Goal: Transaction & Acquisition: Register for event/course

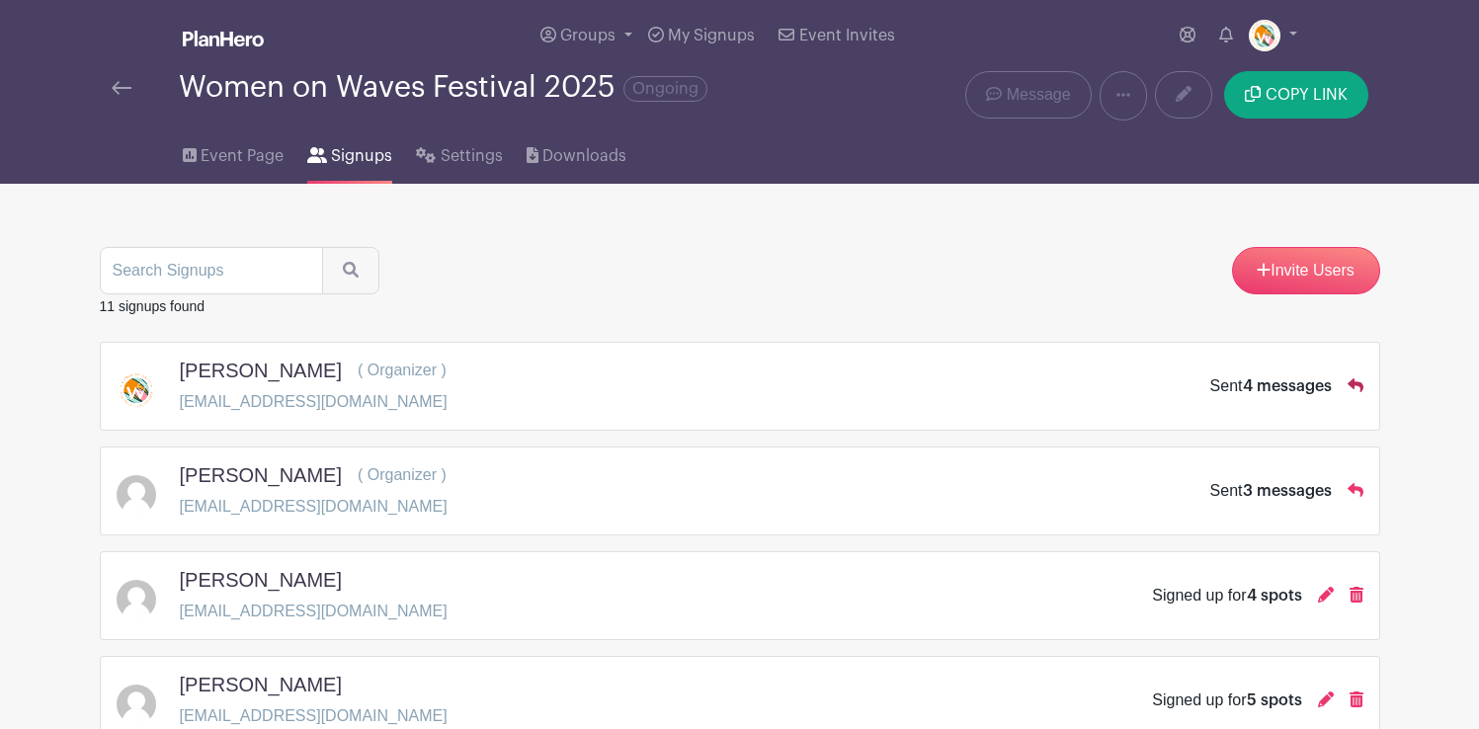
click at [1353, 383] on icon at bounding box center [1356, 385] width 16 height 14
click at [1328, 383] on span "4 messages" at bounding box center [1287, 386] width 89 height 16
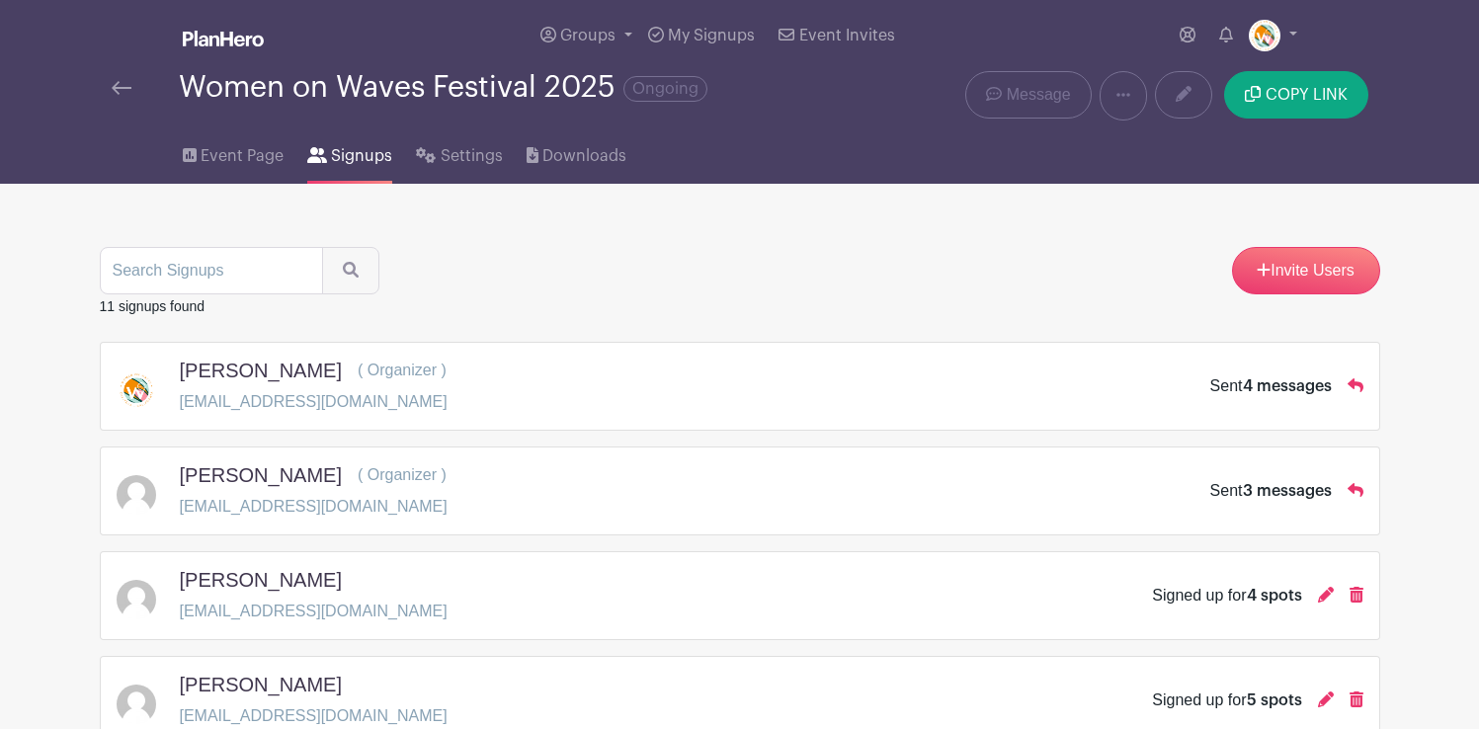
click at [1303, 383] on span "4 messages" at bounding box center [1287, 386] width 89 height 16
click at [245, 153] on span "Event Page" at bounding box center [242, 156] width 83 height 24
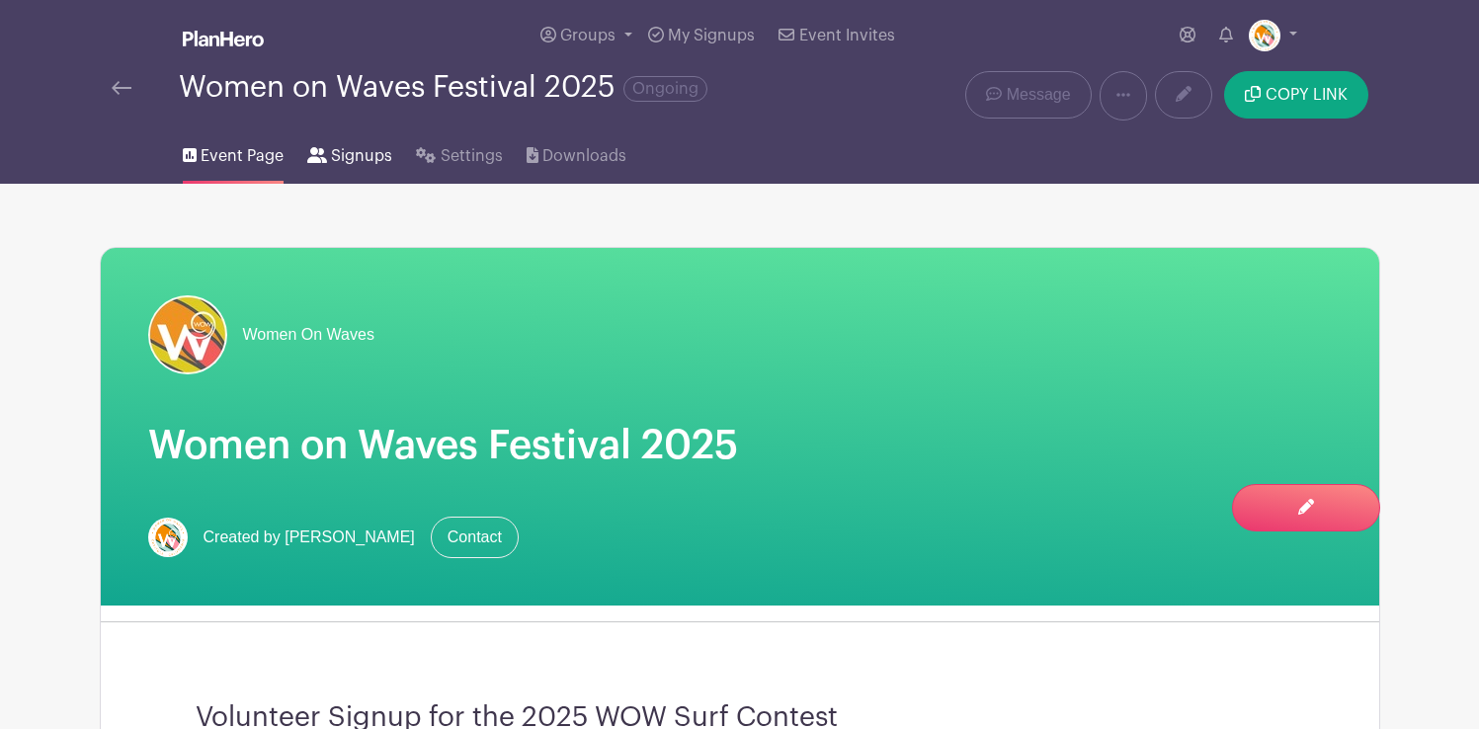
click at [374, 154] on span "Signups" at bounding box center [361, 156] width 61 height 24
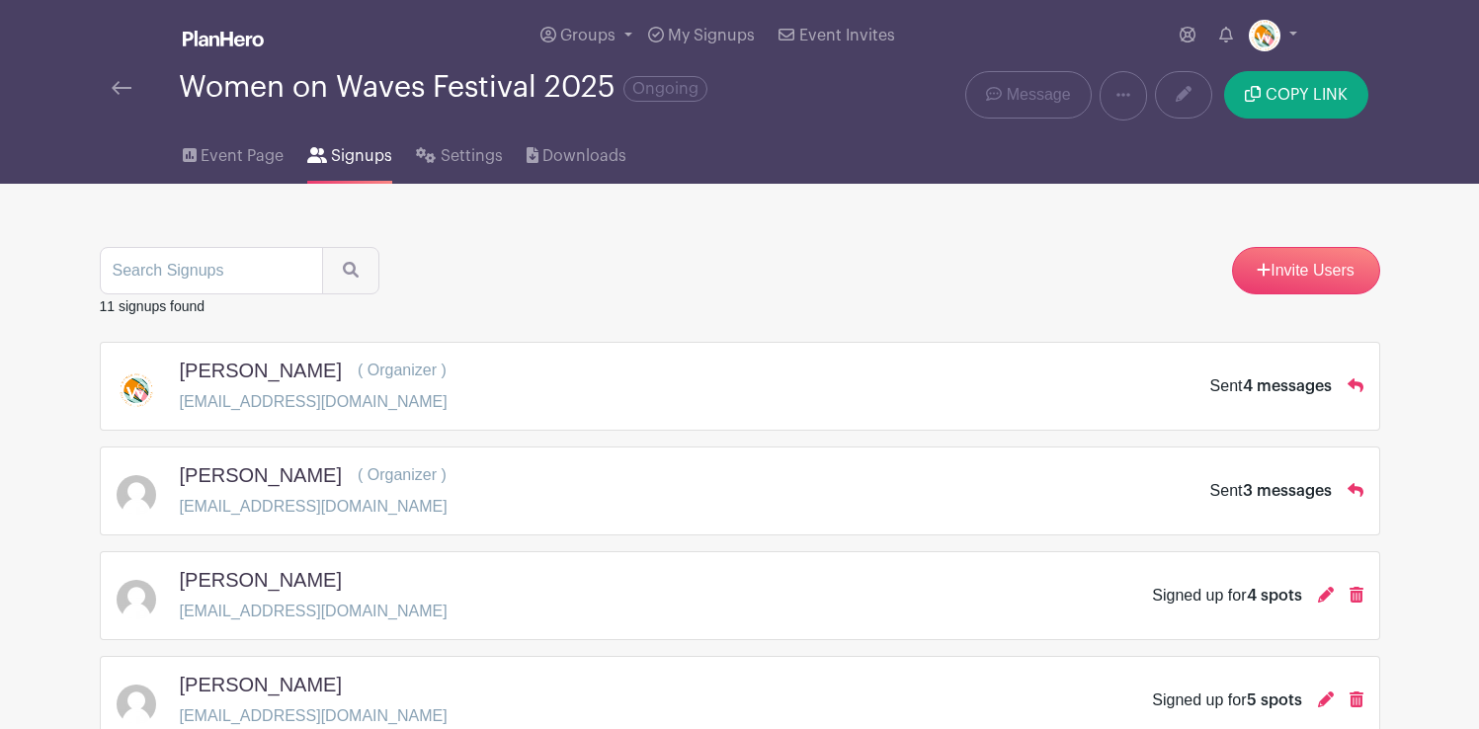
click at [116, 92] on img at bounding box center [122, 88] width 20 height 14
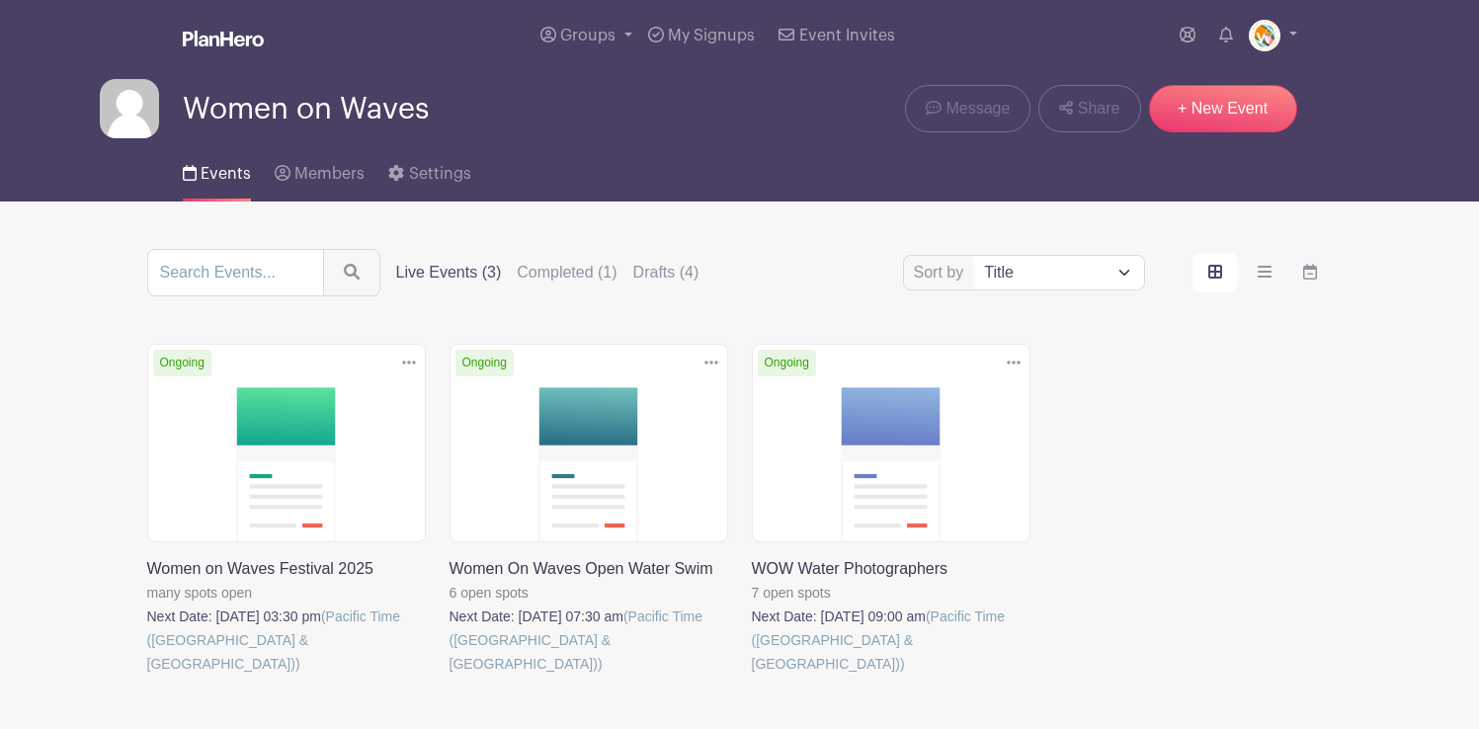
click at [752, 676] on link at bounding box center [752, 676] width 0 height 0
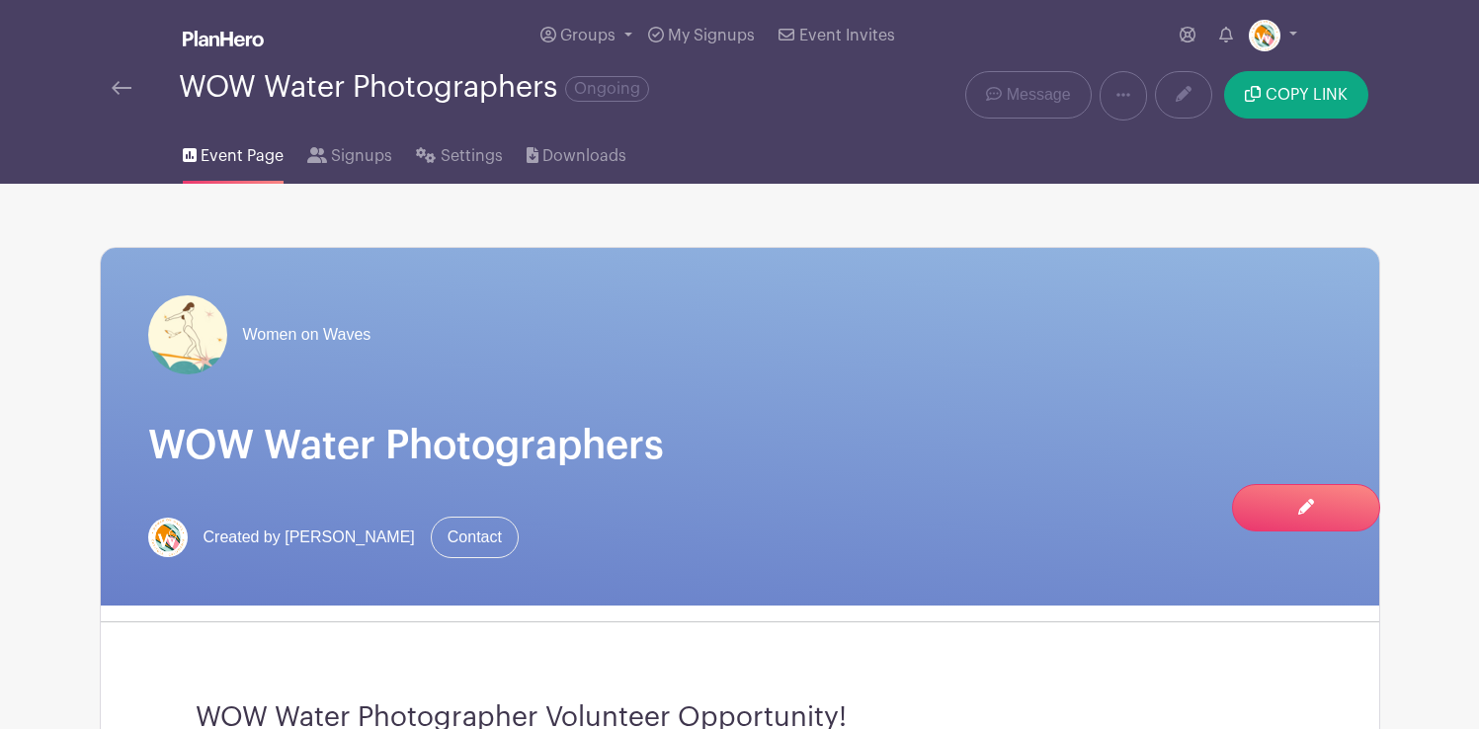
scroll to position [5, 0]
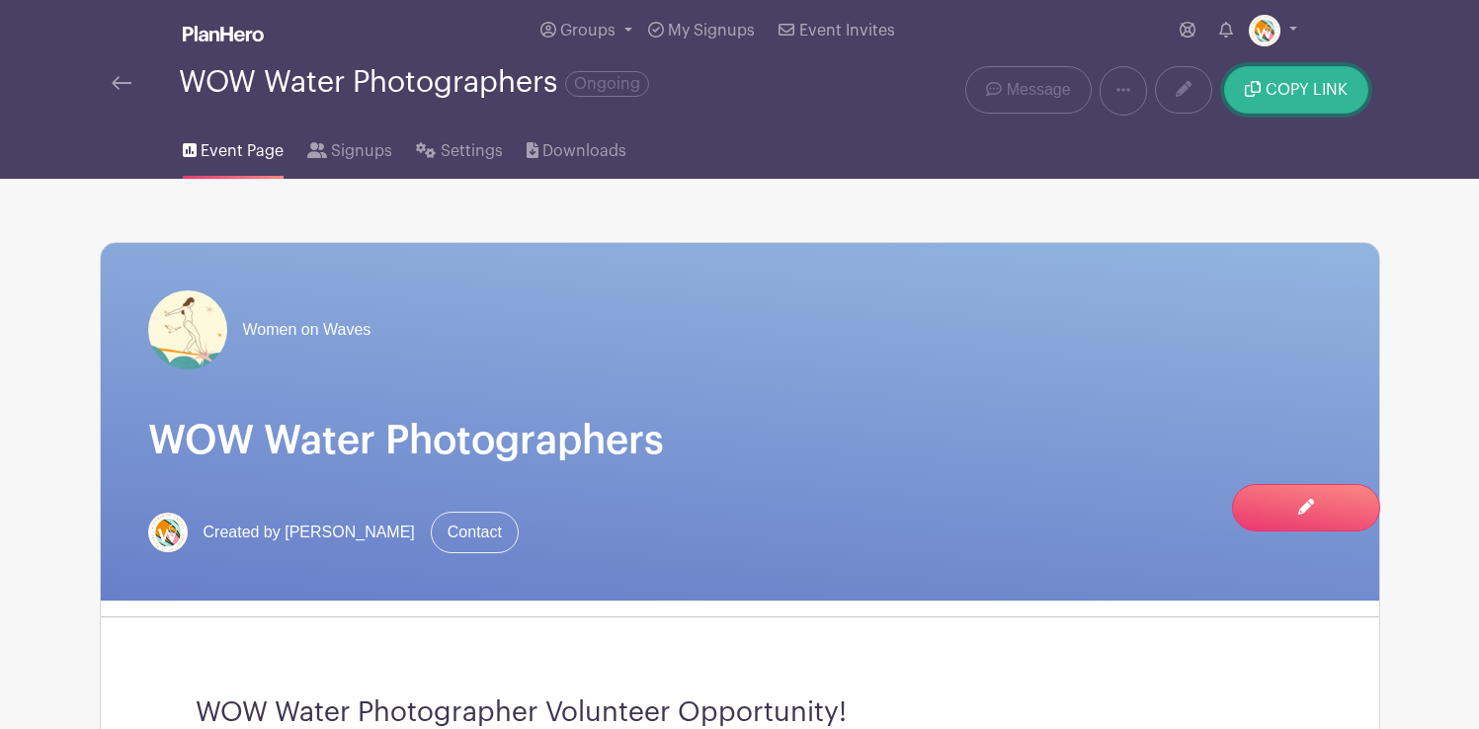
click at [1278, 92] on span "COPY LINK" at bounding box center [1307, 90] width 82 height 16
click at [1118, 92] on icon at bounding box center [1124, 90] width 14 height 16
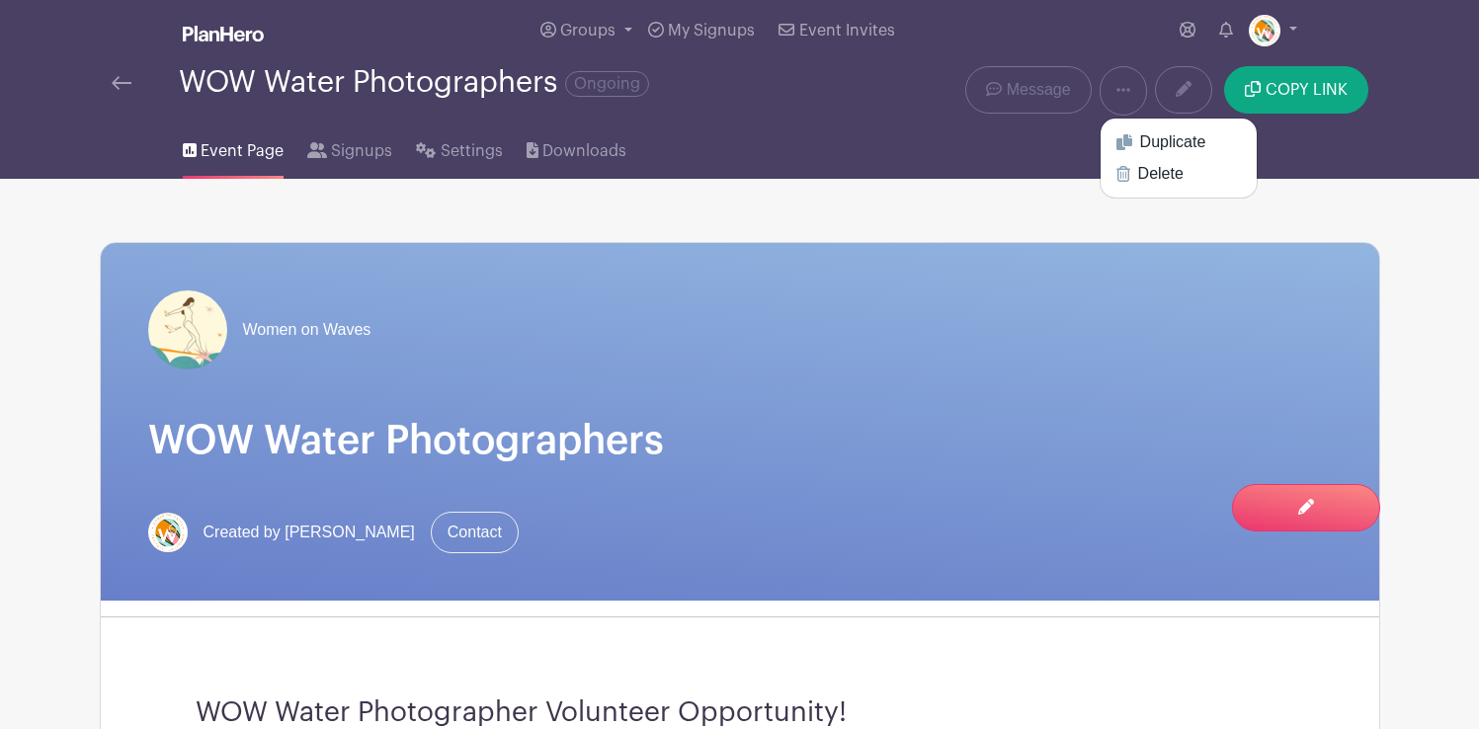
click at [825, 155] on div "Event Page Signups Settings Downloads" at bounding box center [740, 147] width 1304 height 63
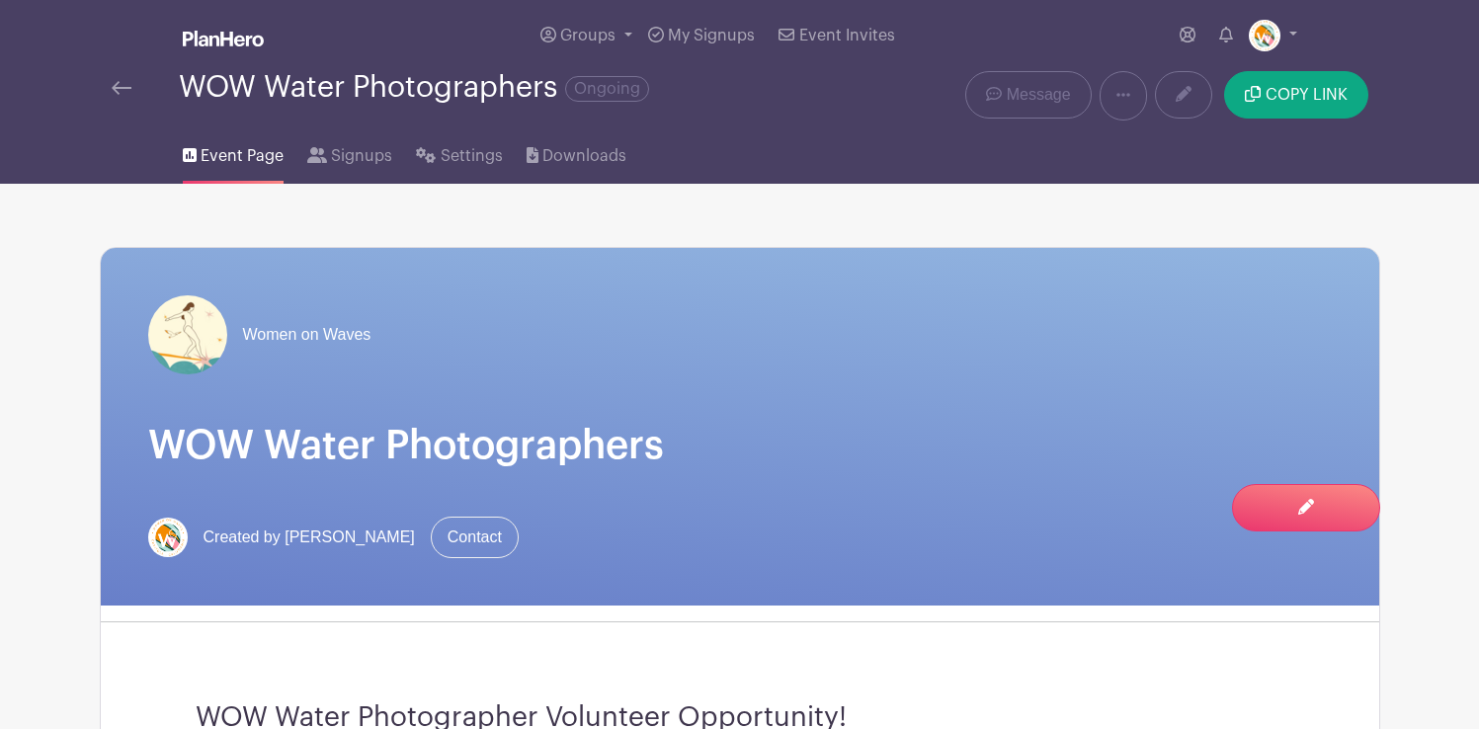
scroll to position [1, 0]
click at [1296, 98] on span "COPY LINK" at bounding box center [1307, 94] width 82 height 16
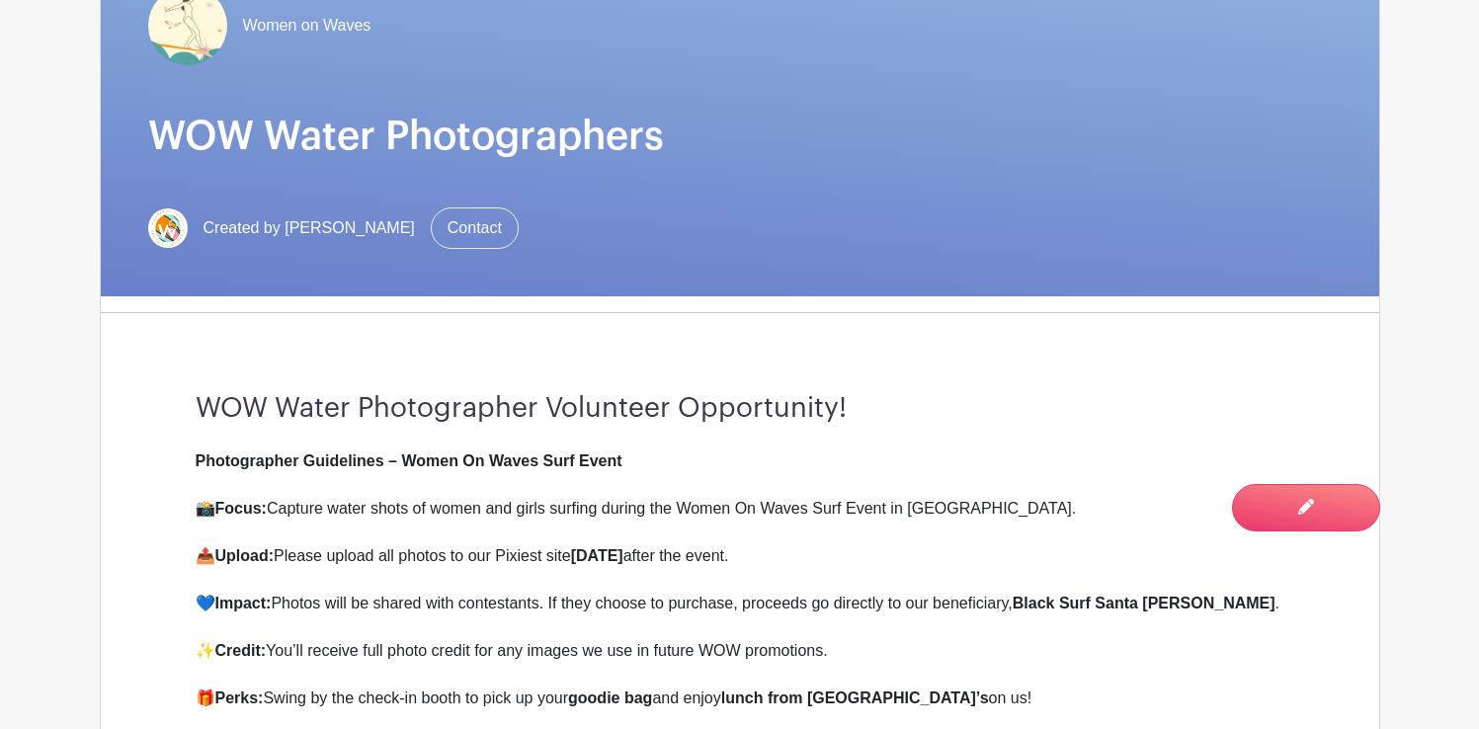
scroll to position [333, 0]
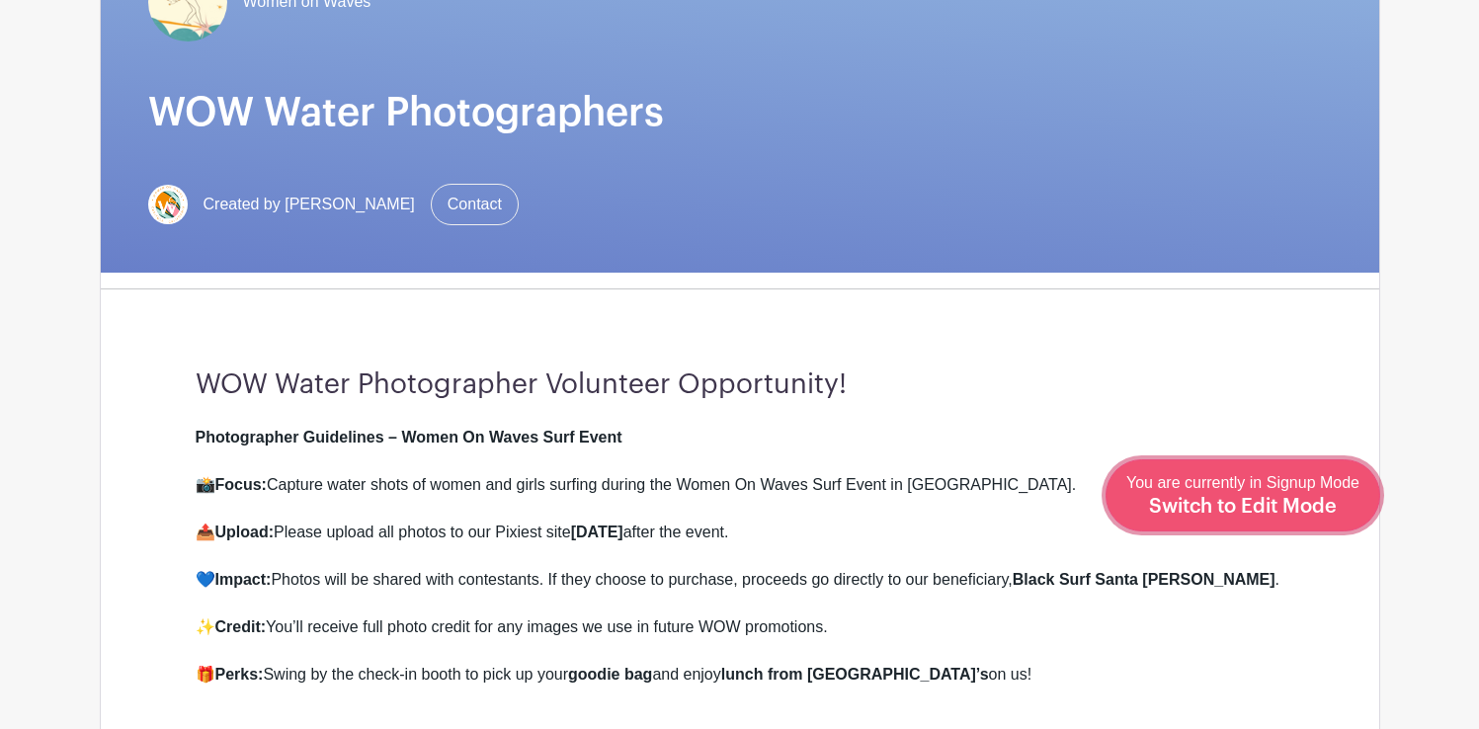
click at [1260, 505] on span "Switch to Edit Mode" at bounding box center [1243, 507] width 188 height 20
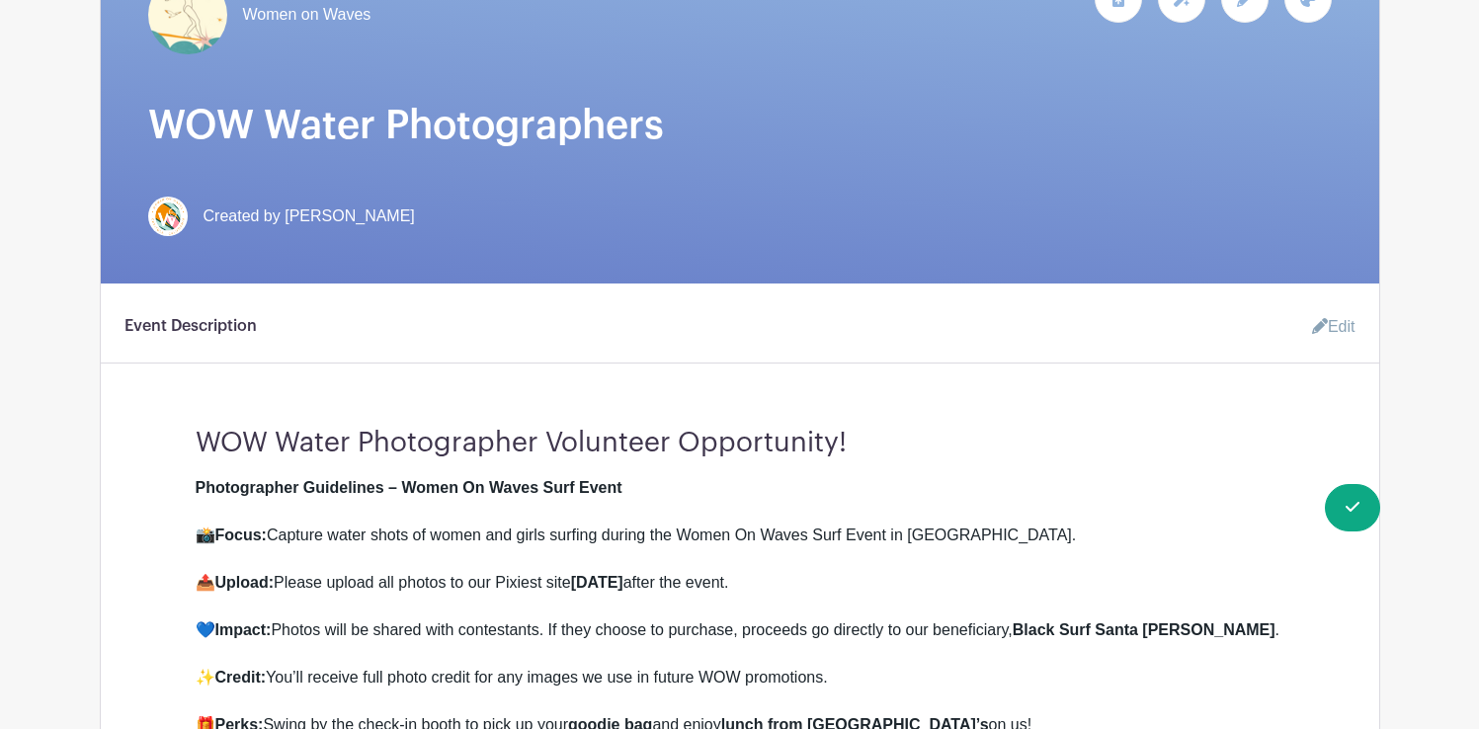
scroll to position [471, 0]
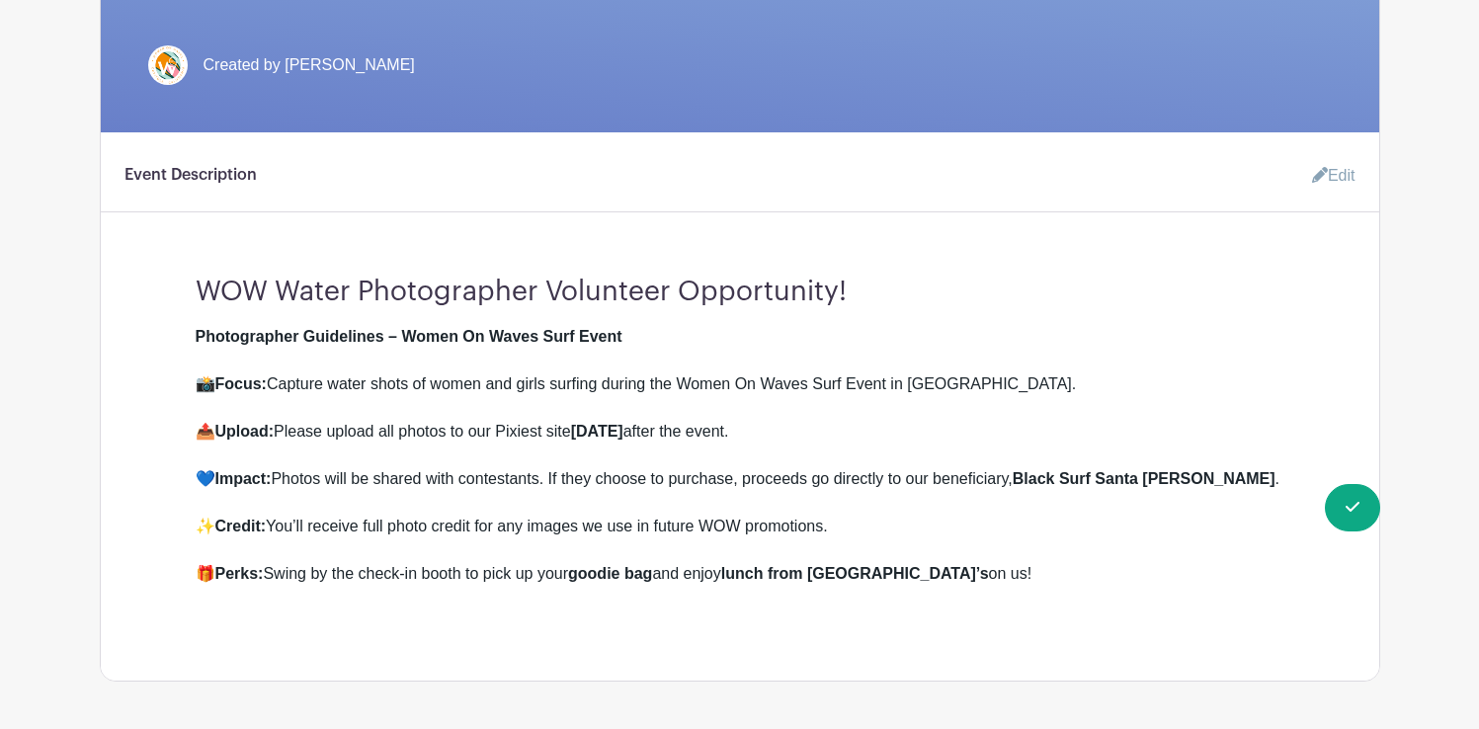
click at [869, 285] on h3 "WOW Water Photographer Volunteer Opportunity!" at bounding box center [740, 284] width 1089 height 49
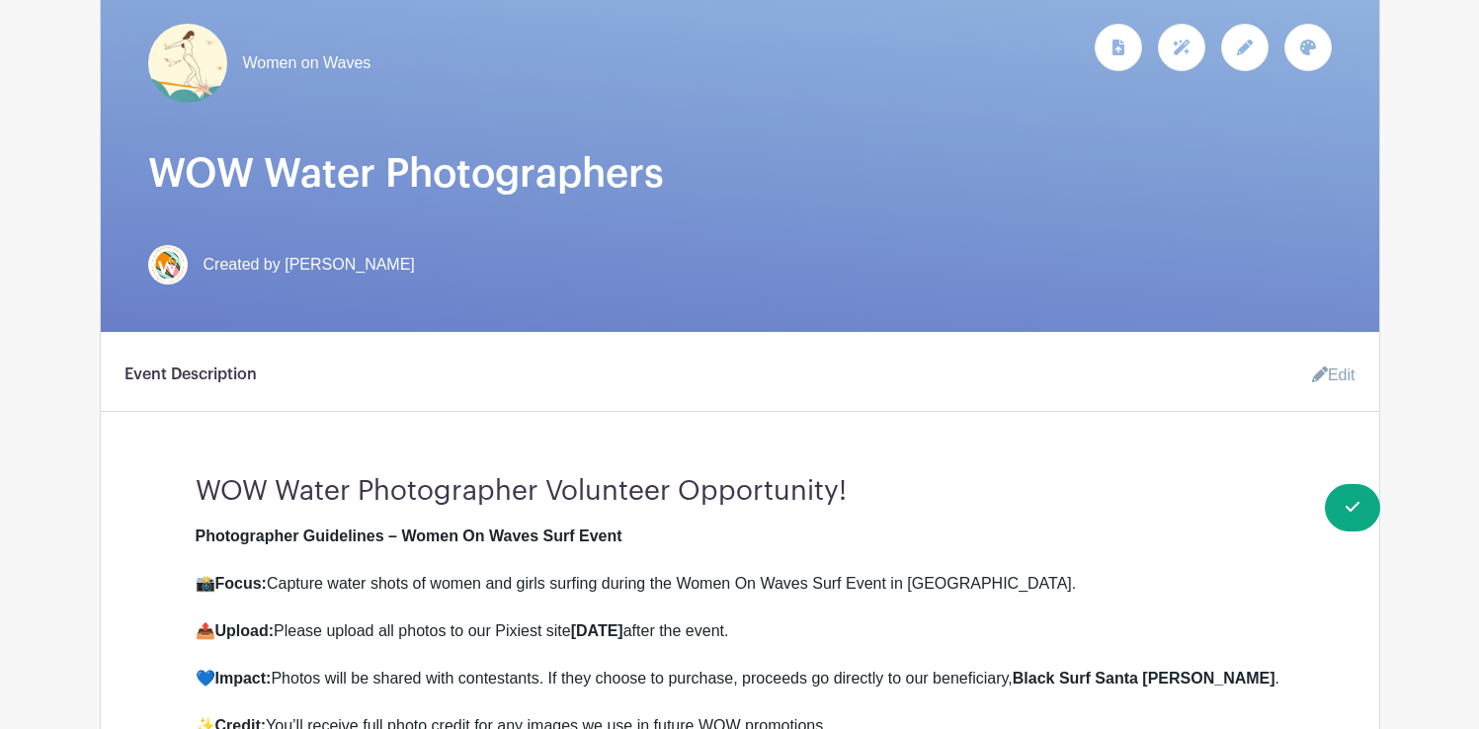
scroll to position [269, 0]
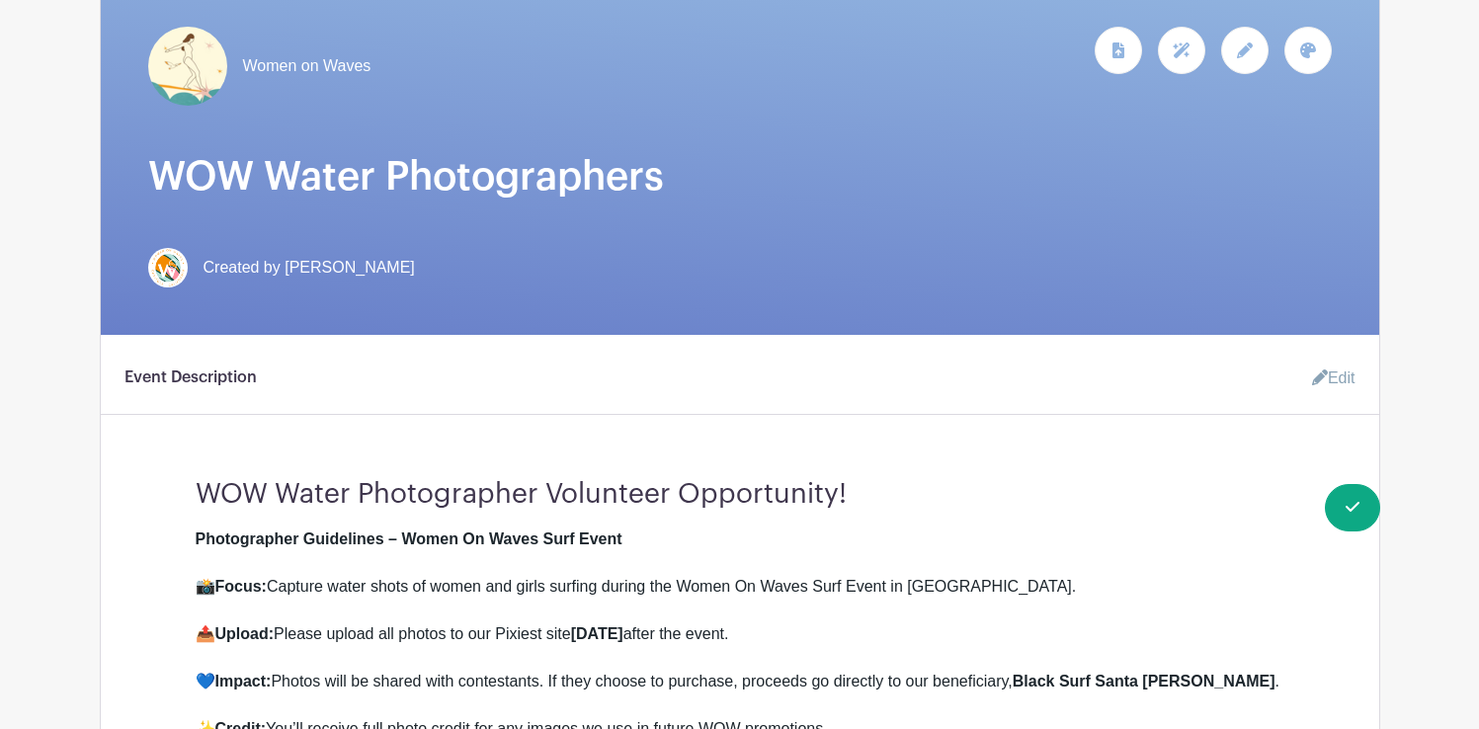
click at [1344, 374] on link "Edit" at bounding box center [1326, 379] width 59 height 40
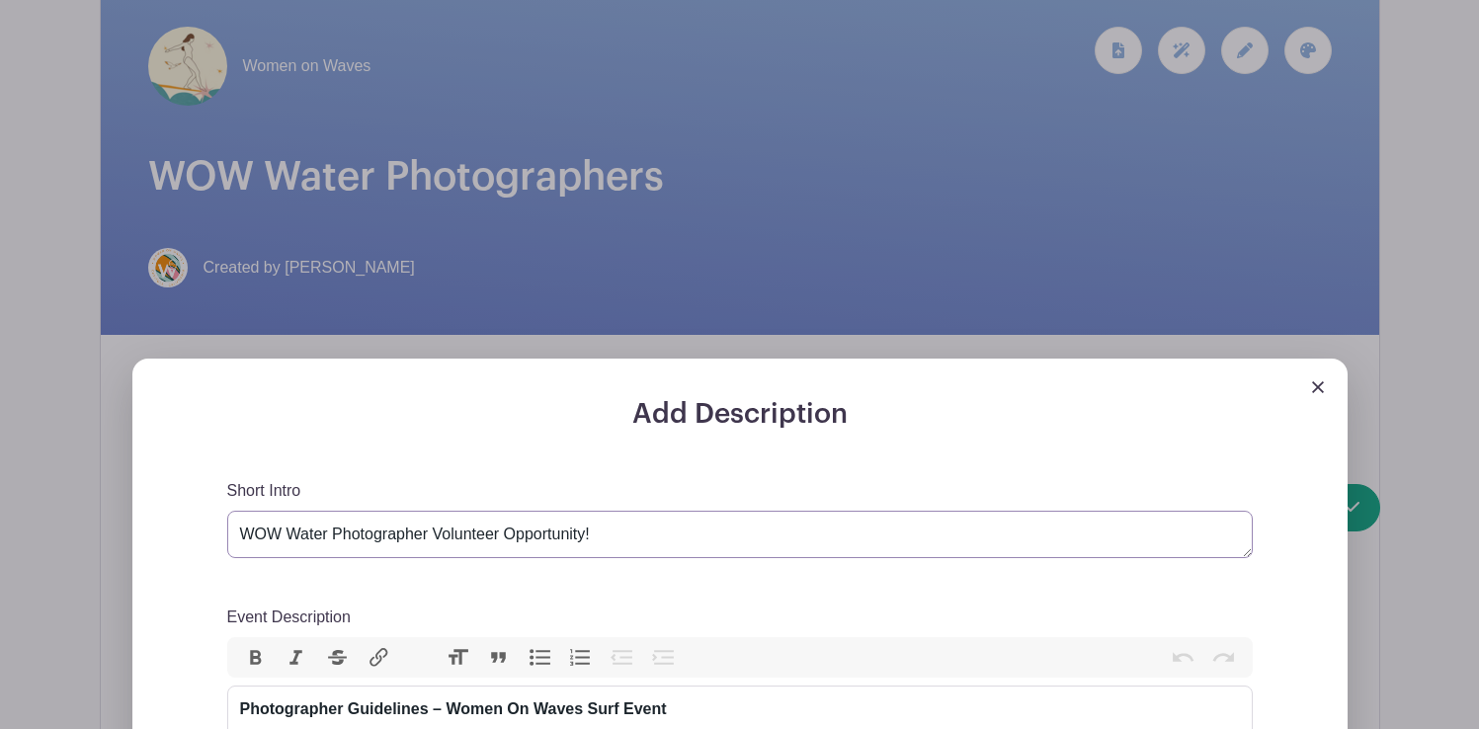
click at [705, 521] on textarea "WOW Water Photographer Volunteer Opportunity!" at bounding box center [740, 534] width 1026 height 47
click at [611, 539] on textarea "WOW Water Photographer Volunteer Opportunity!" at bounding box center [740, 534] width 1026 height 47
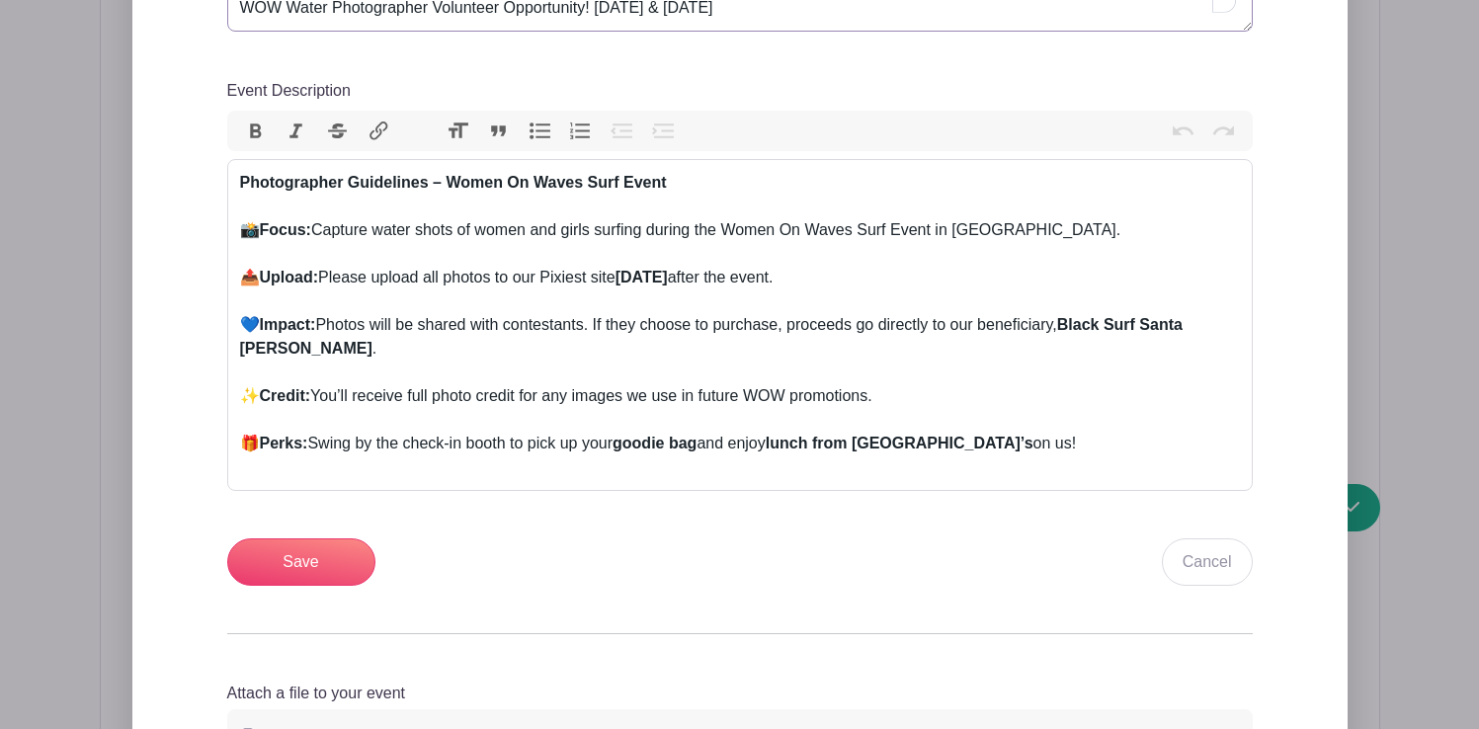
scroll to position [888, 0]
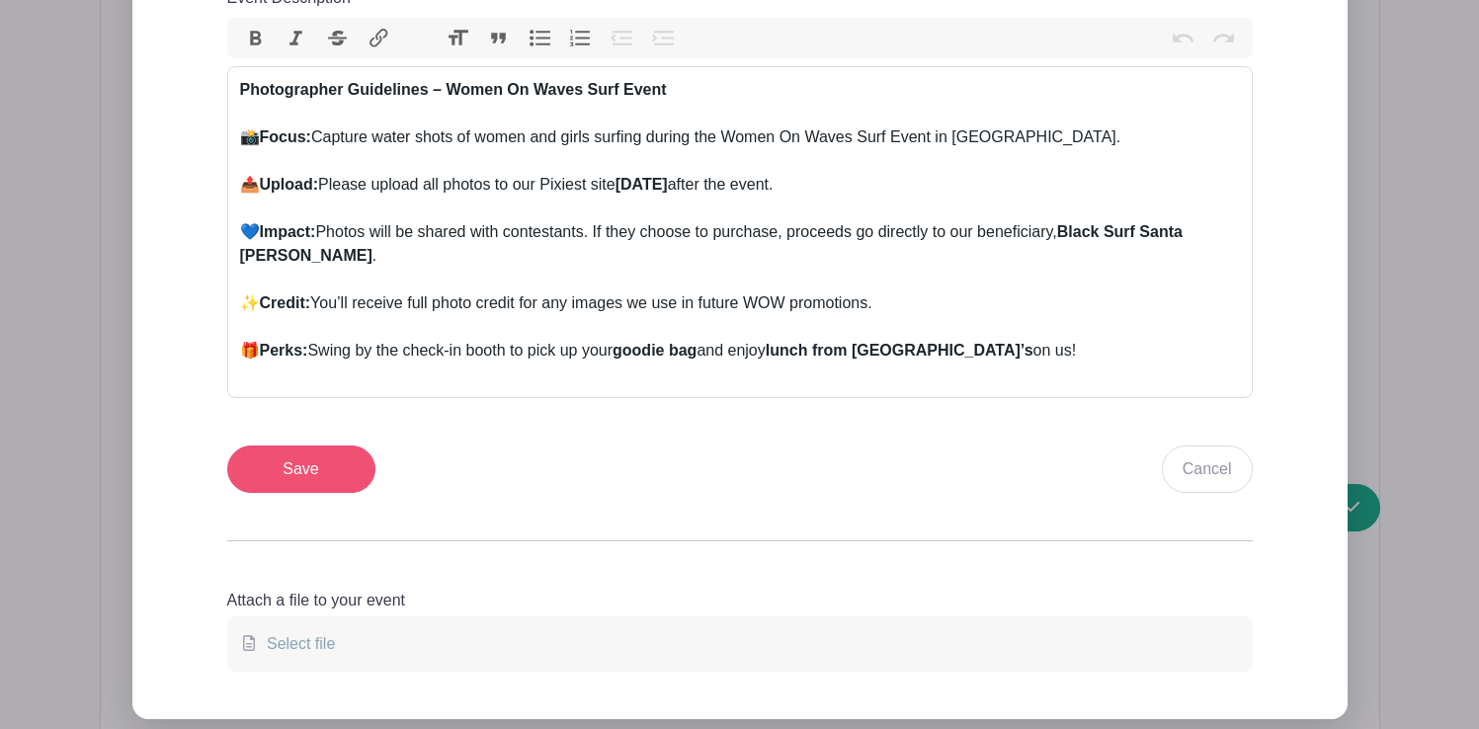
type textarea "WOW Water Photographer Volunteer Opportunity! [DATE] & [DATE]"
click at [323, 483] on input "Save" at bounding box center [301, 469] width 148 height 47
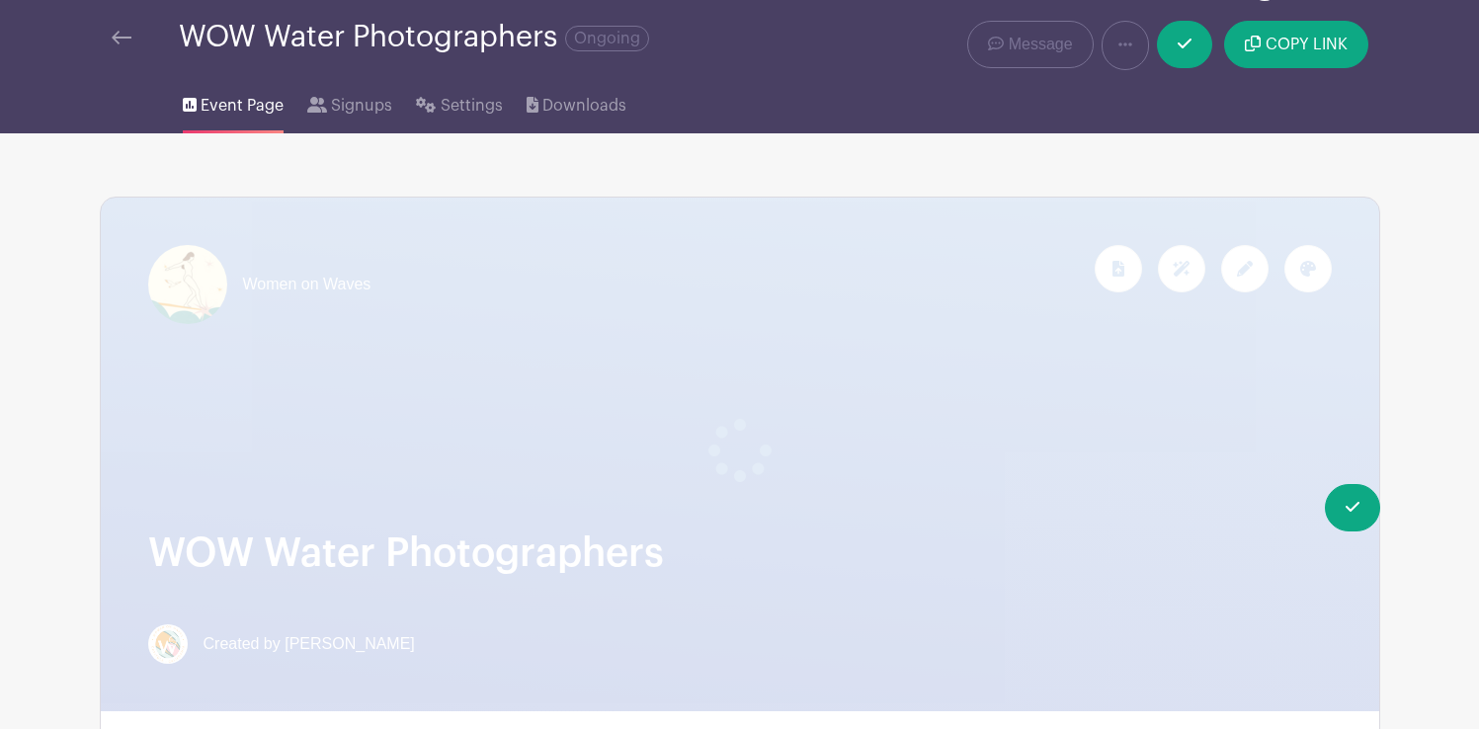
scroll to position [0, 0]
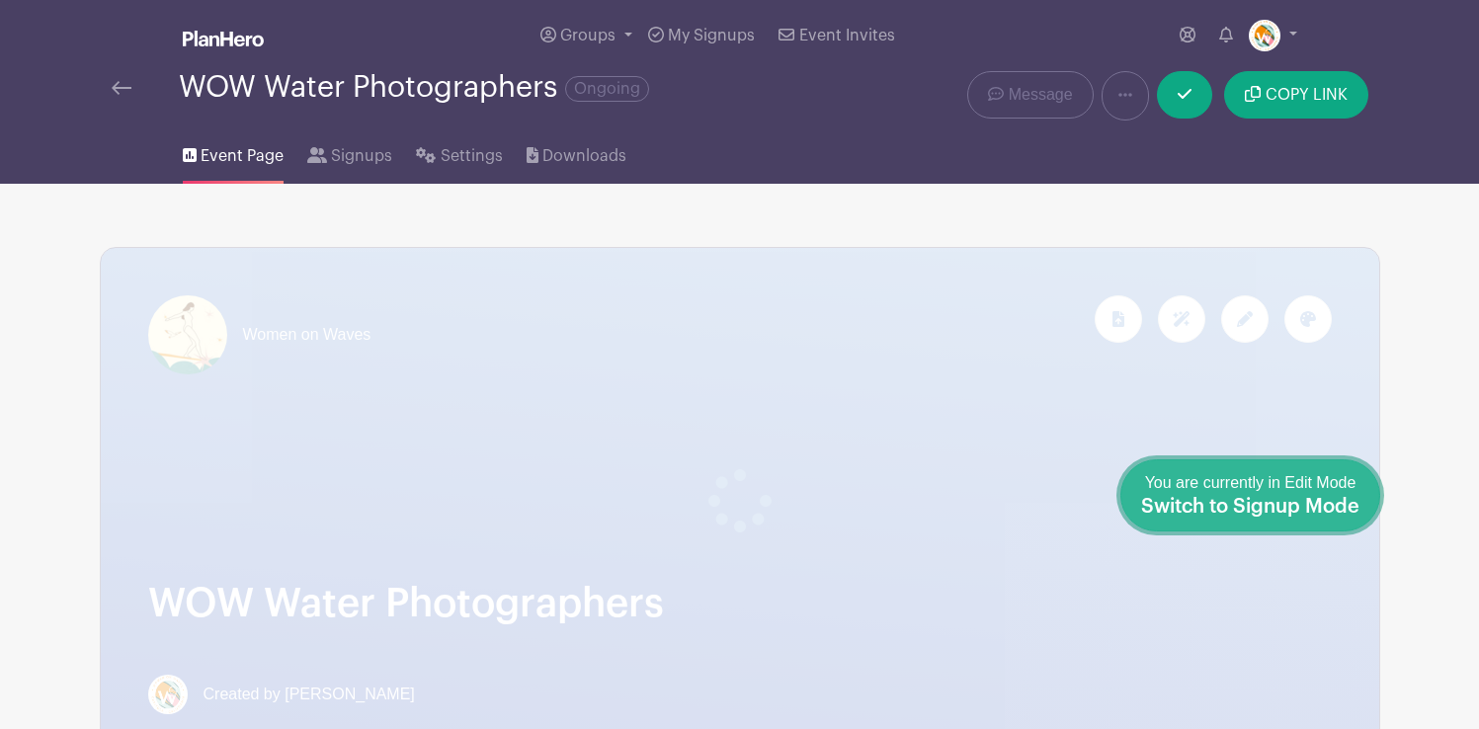
click at [1341, 499] on span "Switch to Signup Mode" at bounding box center [1250, 507] width 218 height 20
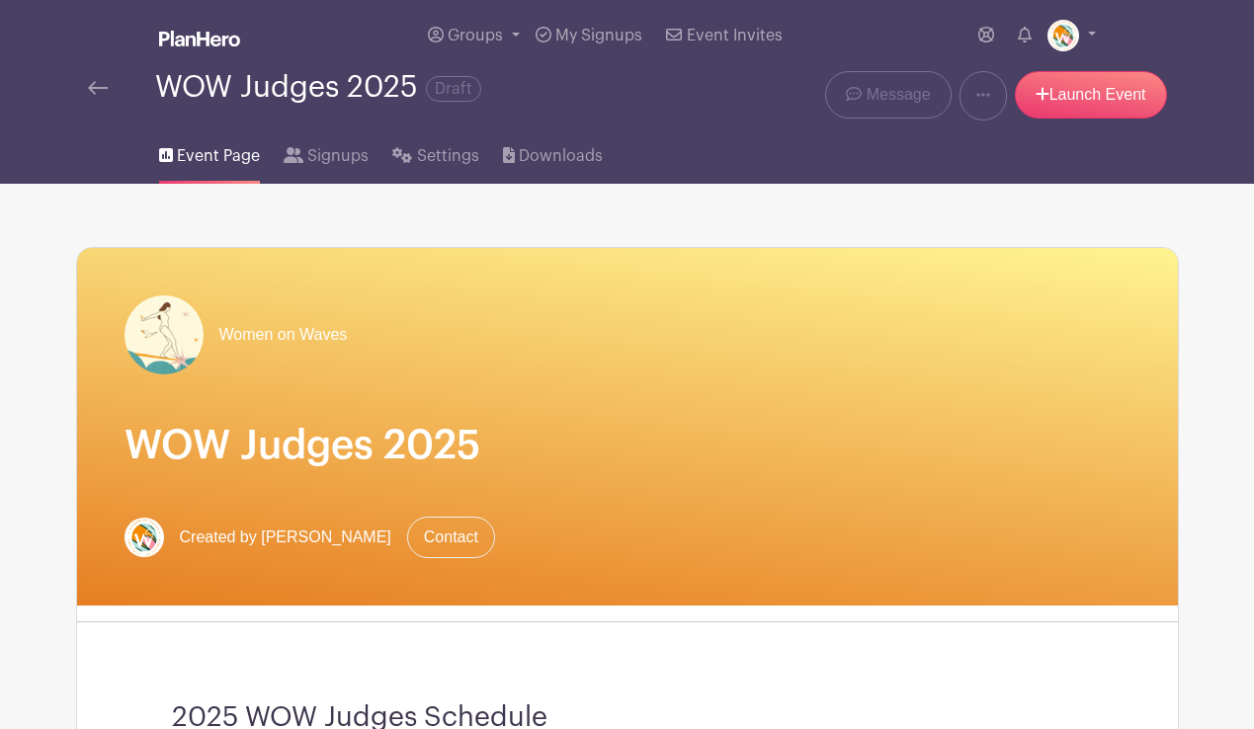
click at [94, 88] on img at bounding box center [98, 88] width 20 height 14
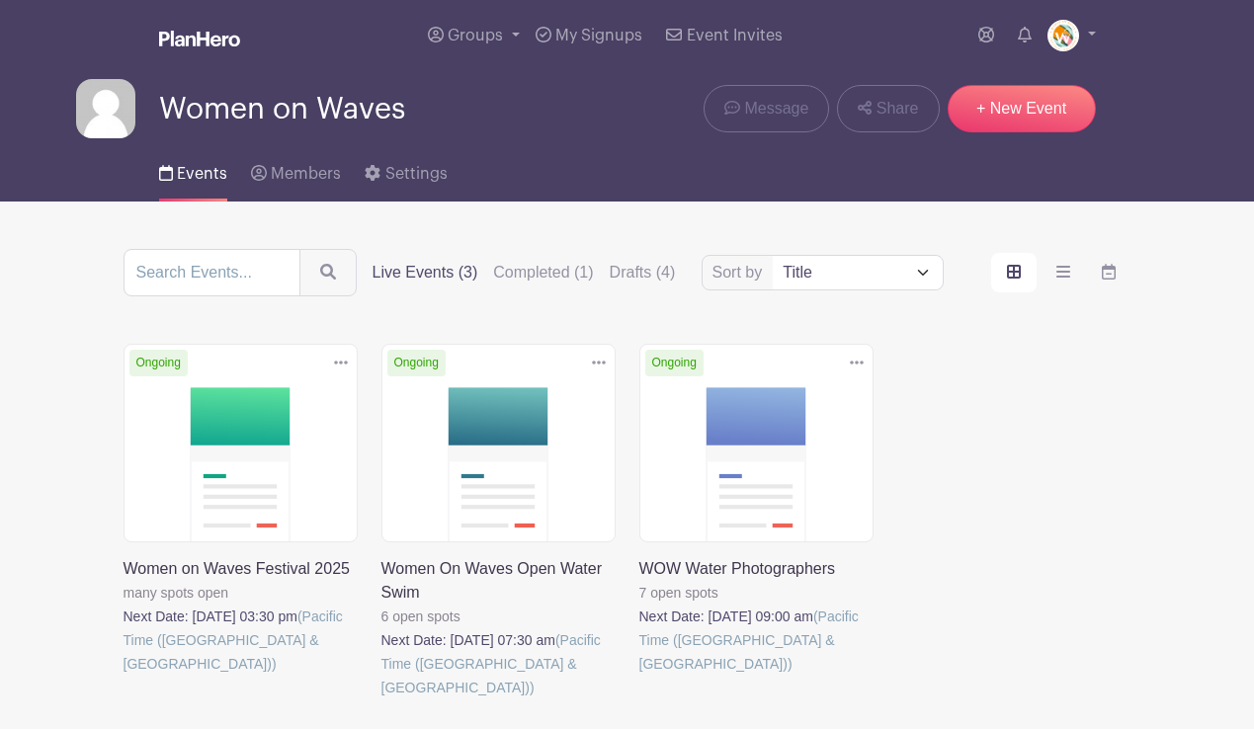
click at [124, 676] on link at bounding box center [124, 676] width 0 height 0
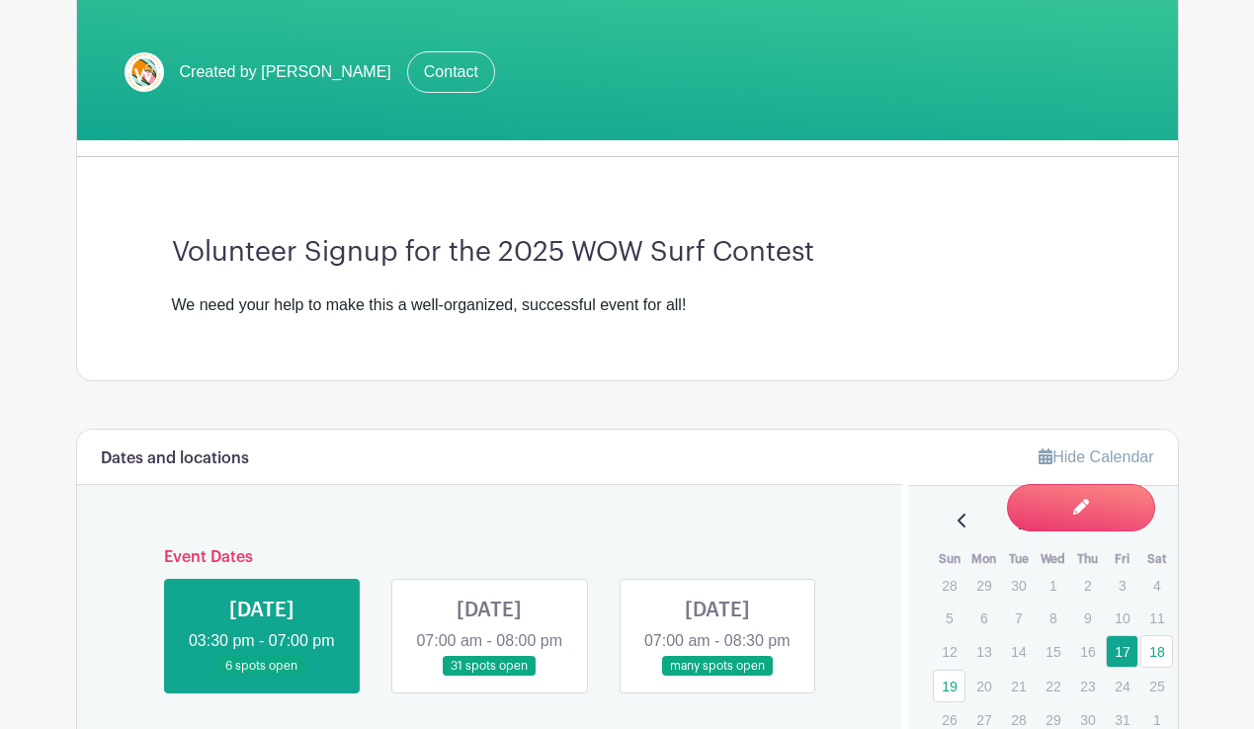
scroll to position [467, 0]
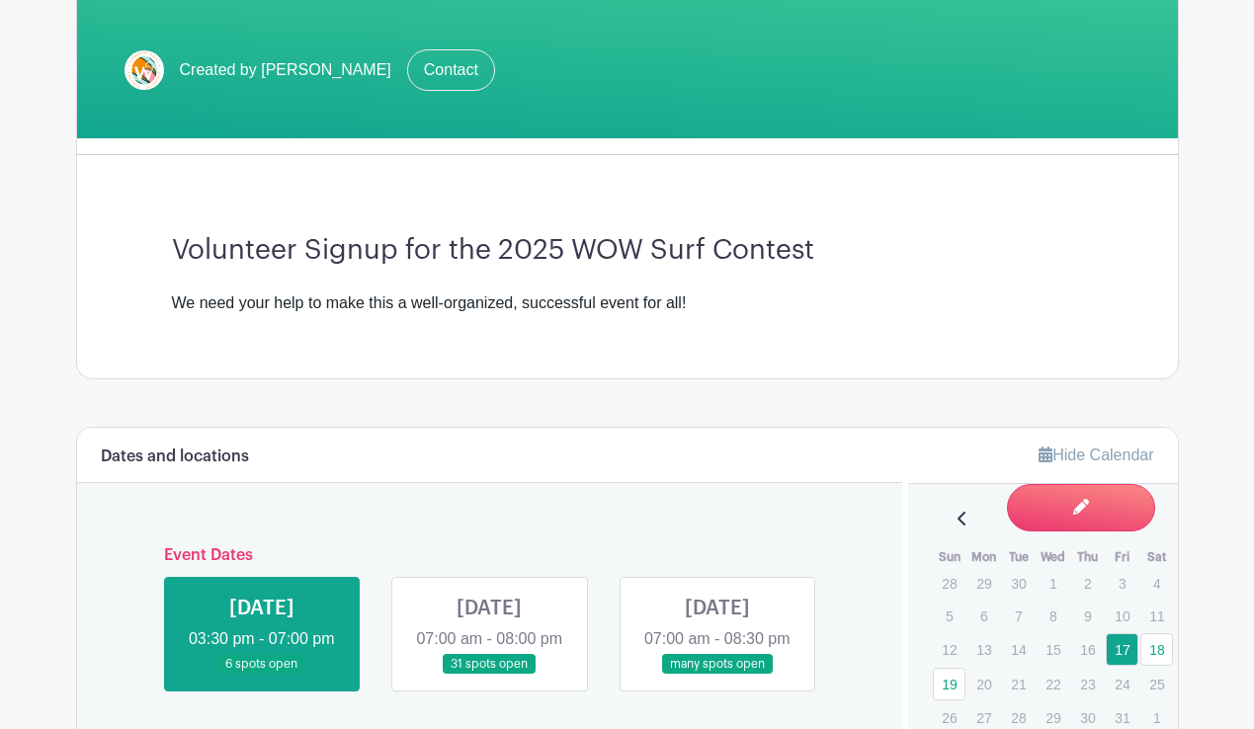
click at [489, 675] on link at bounding box center [489, 675] width 0 height 0
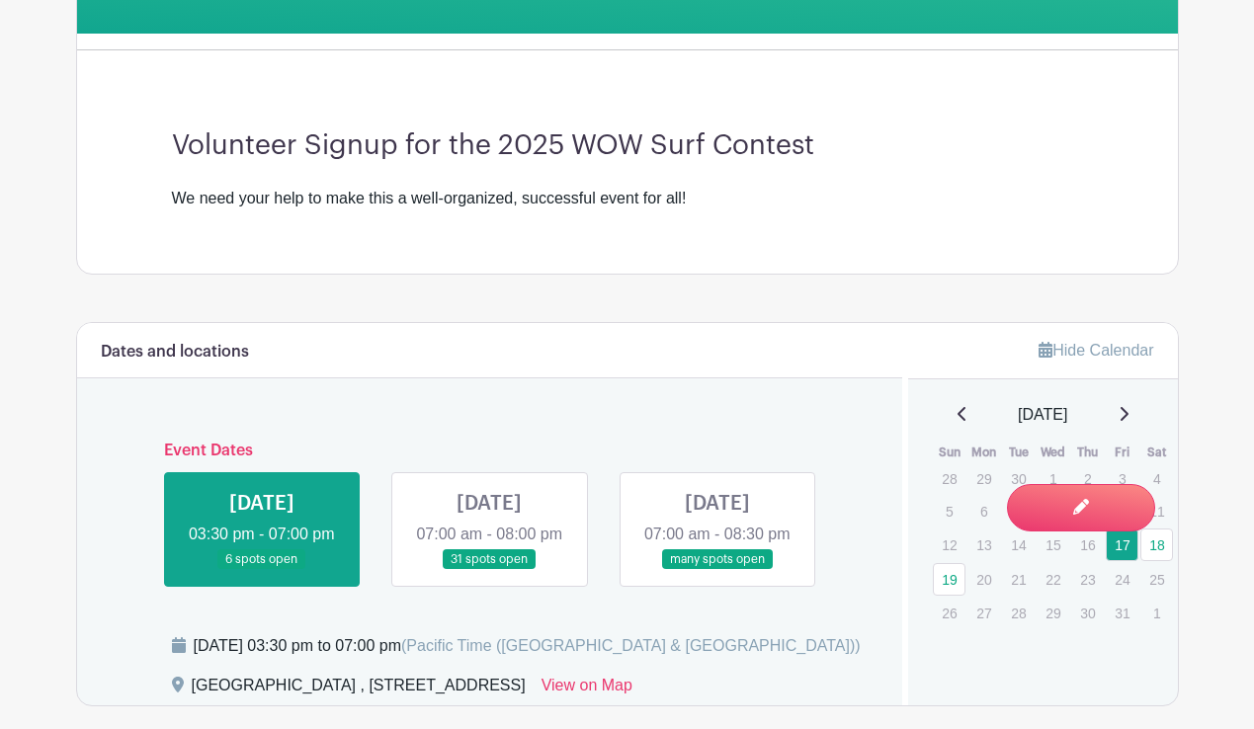
scroll to position [576, 0]
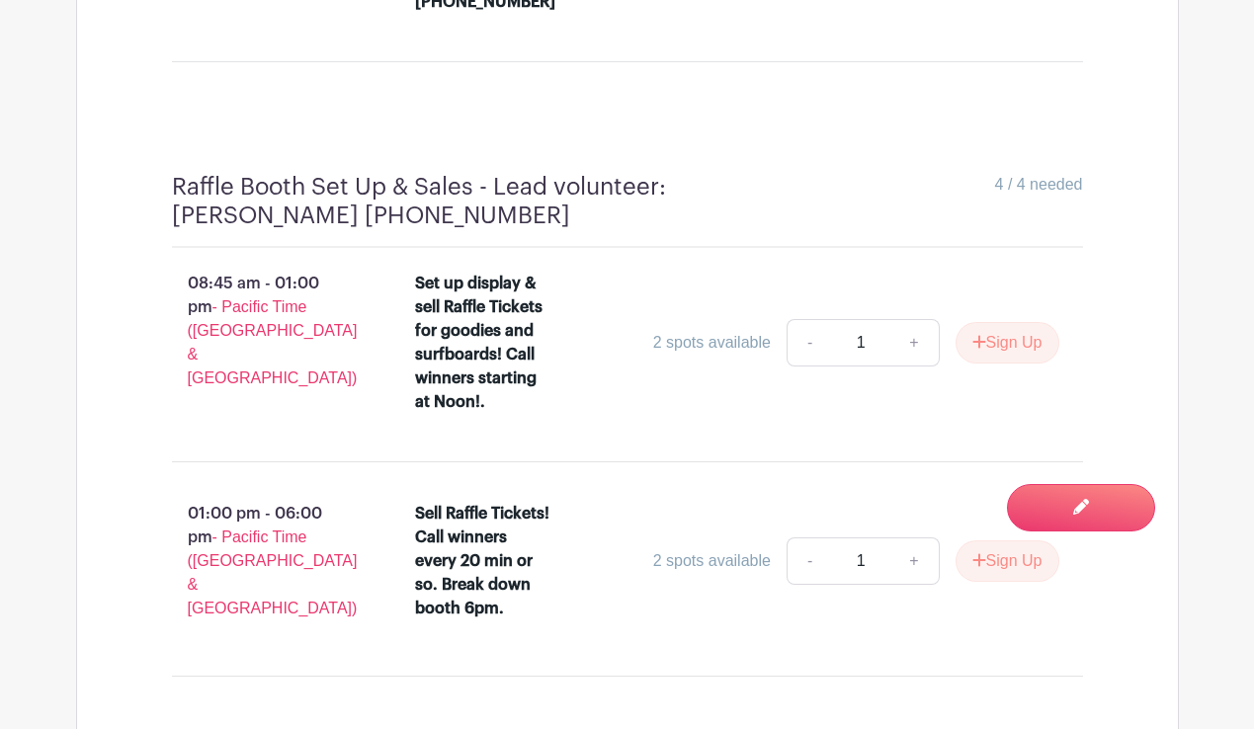
scroll to position [6828, 0]
click at [987, 321] on button "Sign Up" at bounding box center [1008, 342] width 104 height 42
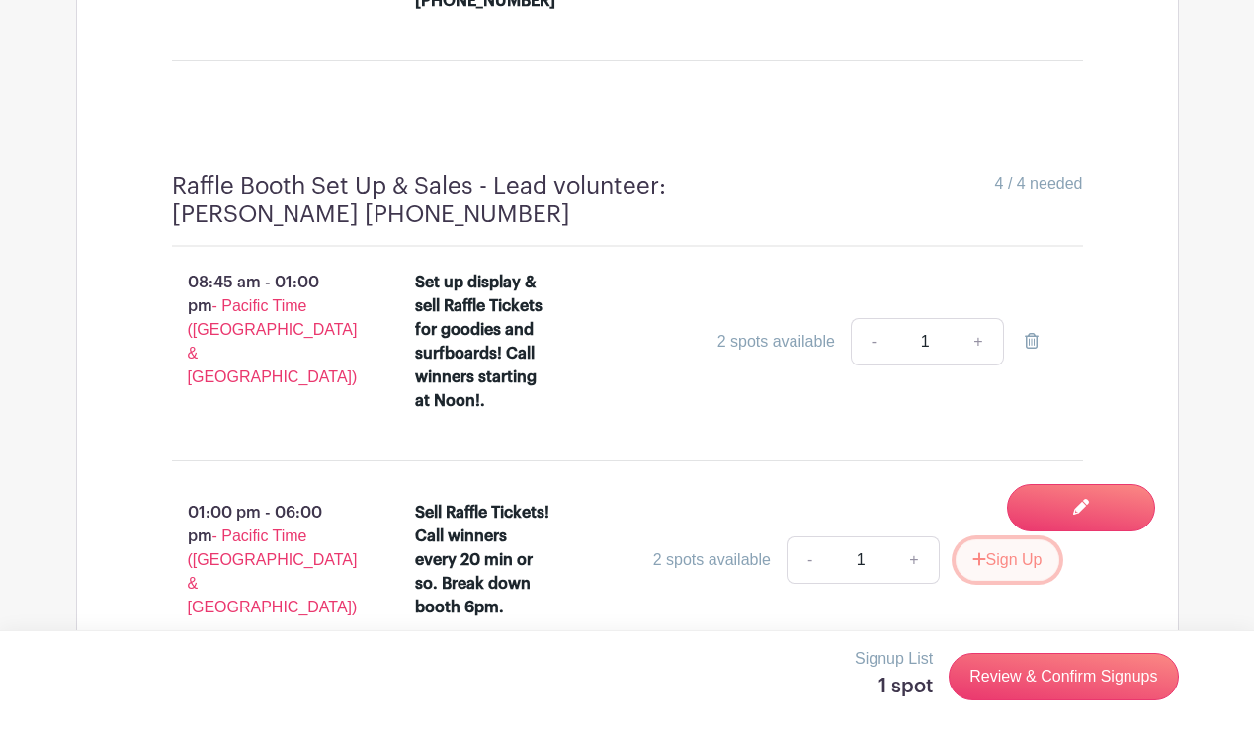
click at [984, 540] on button "Sign Up" at bounding box center [1008, 561] width 104 height 42
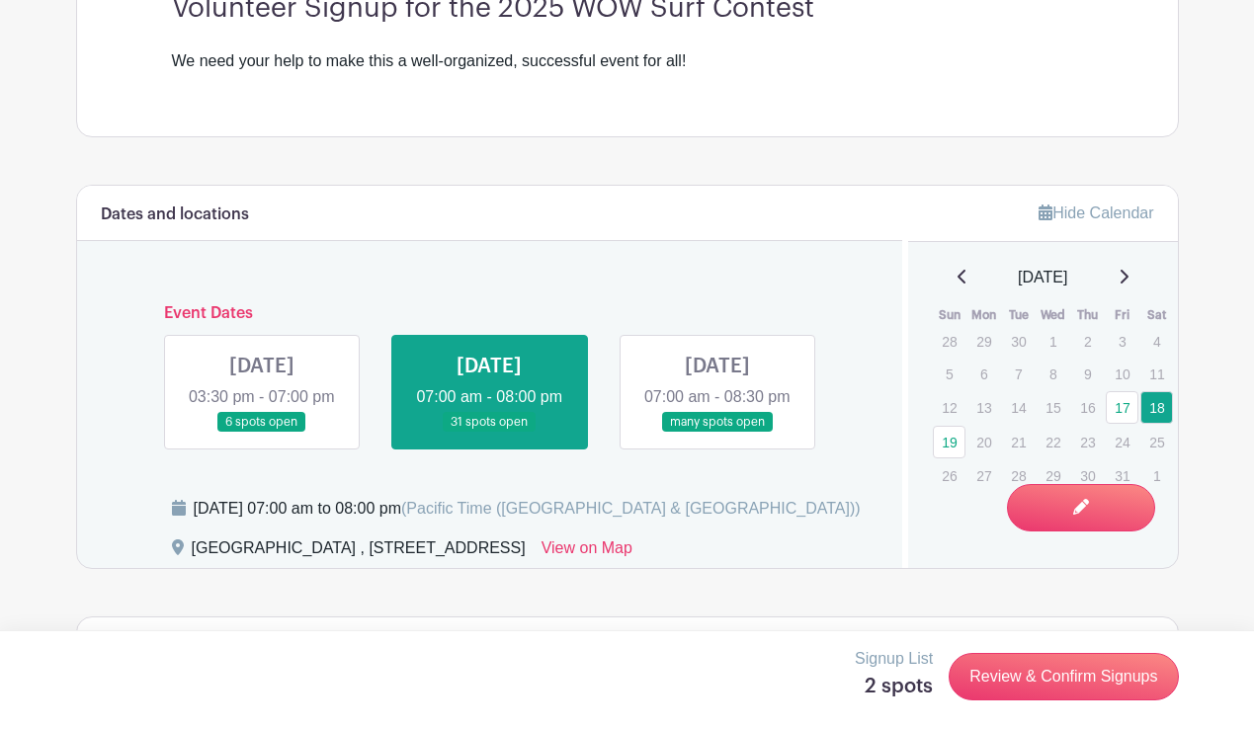
scroll to position [711, 0]
click at [717, 432] on link at bounding box center [717, 432] width 0 height 0
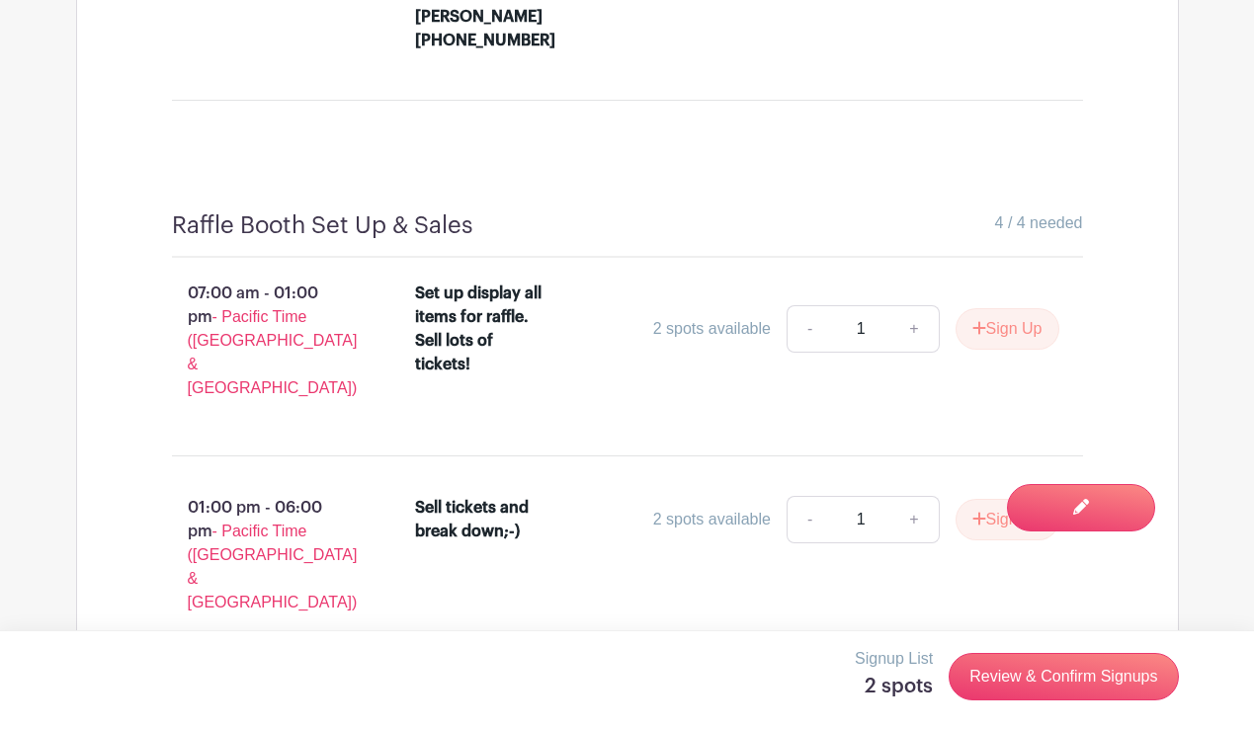
scroll to position [7171, 0]
click at [989, 307] on button "Sign Up" at bounding box center [1008, 328] width 104 height 42
click at [1013, 498] on button "Sign Up" at bounding box center [1008, 519] width 104 height 42
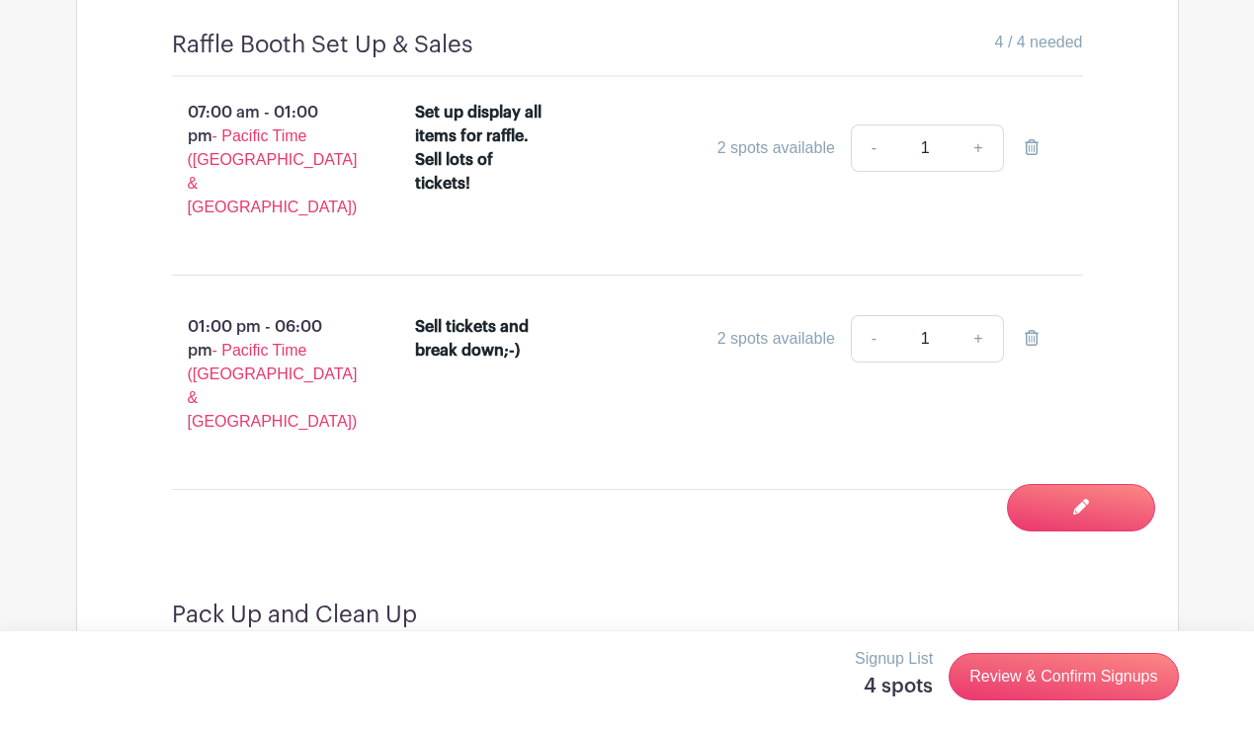
scroll to position [7361, 0]
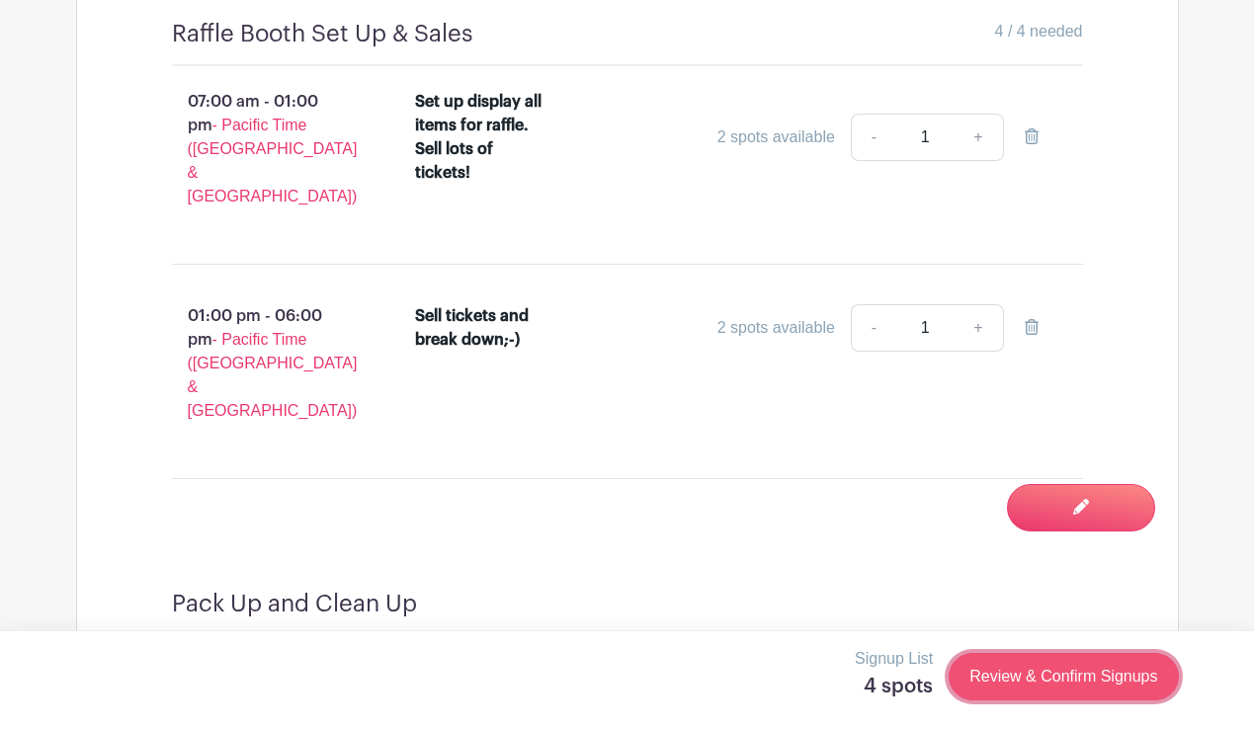
click at [1027, 669] on link "Review & Confirm Signups" at bounding box center [1063, 676] width 229 height 47
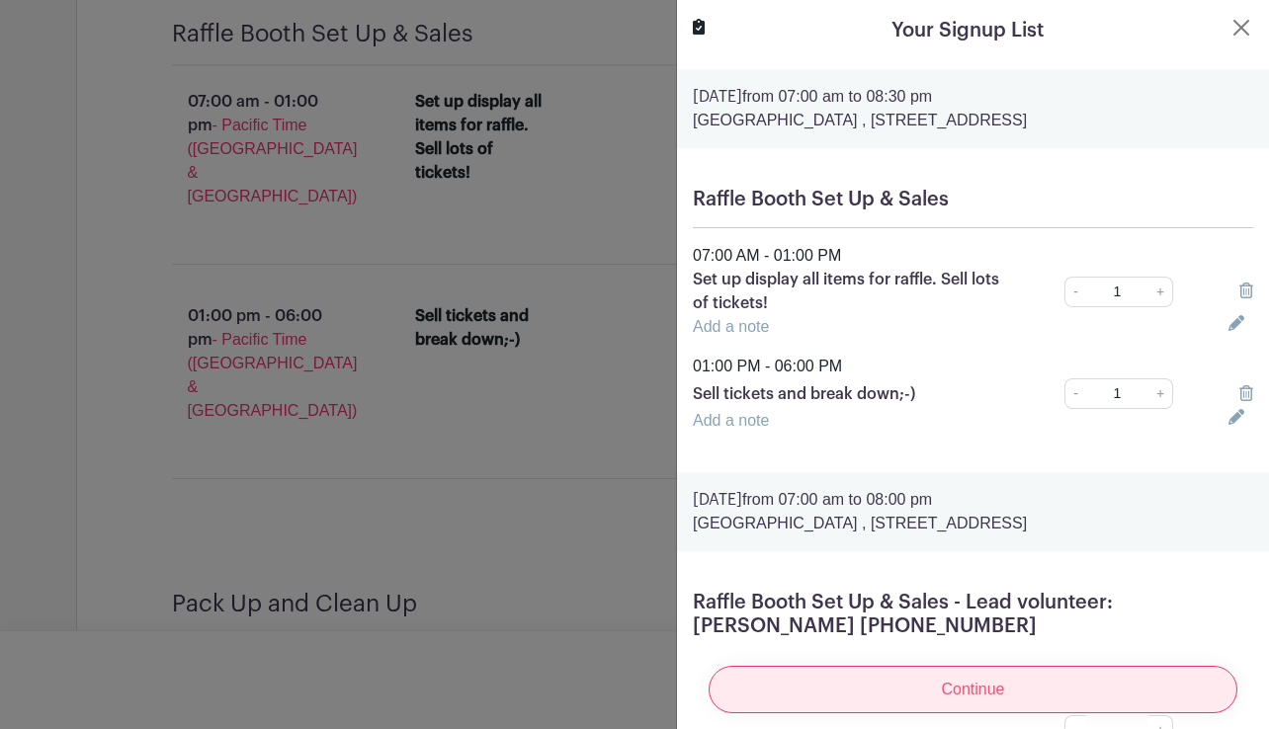
click at [978, 668] on input "Continue" at bounding box center [973, 689] width 529 height 47
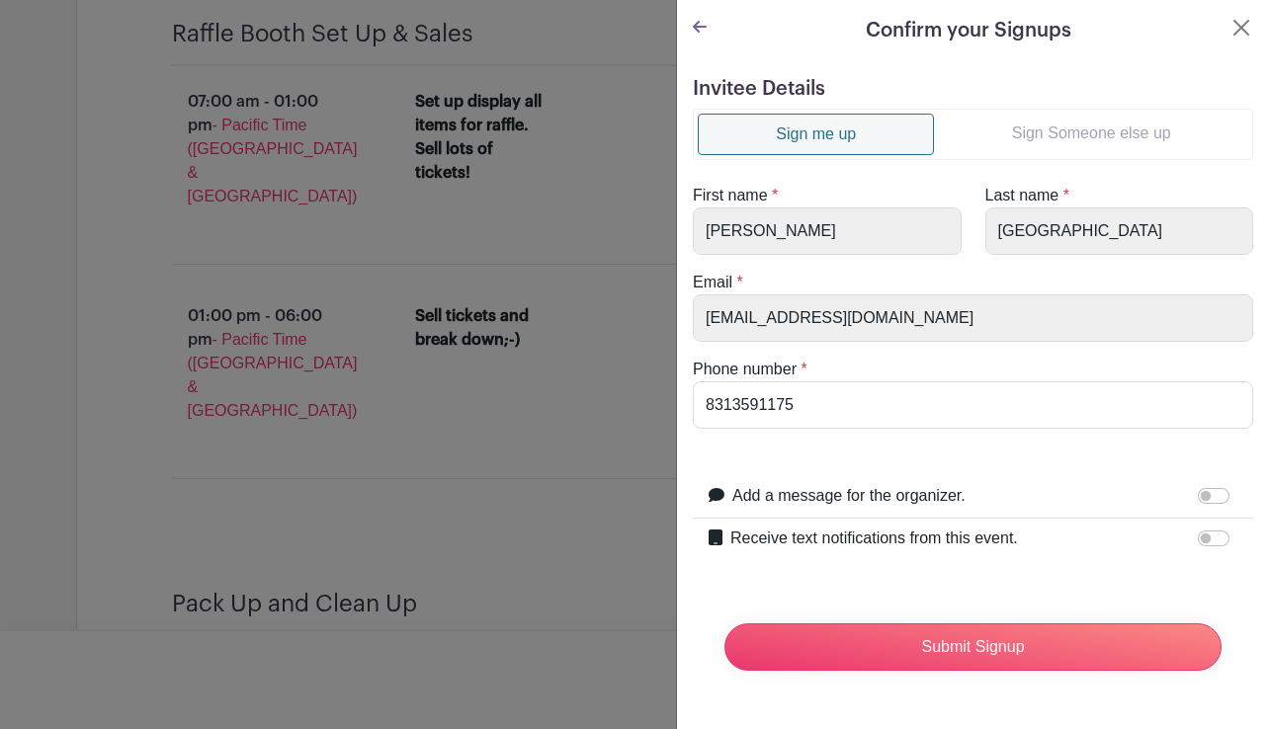
click at [1069, 131] on link "Sign Someone else up" at bounding box center [1091, 134] width 314 height 40
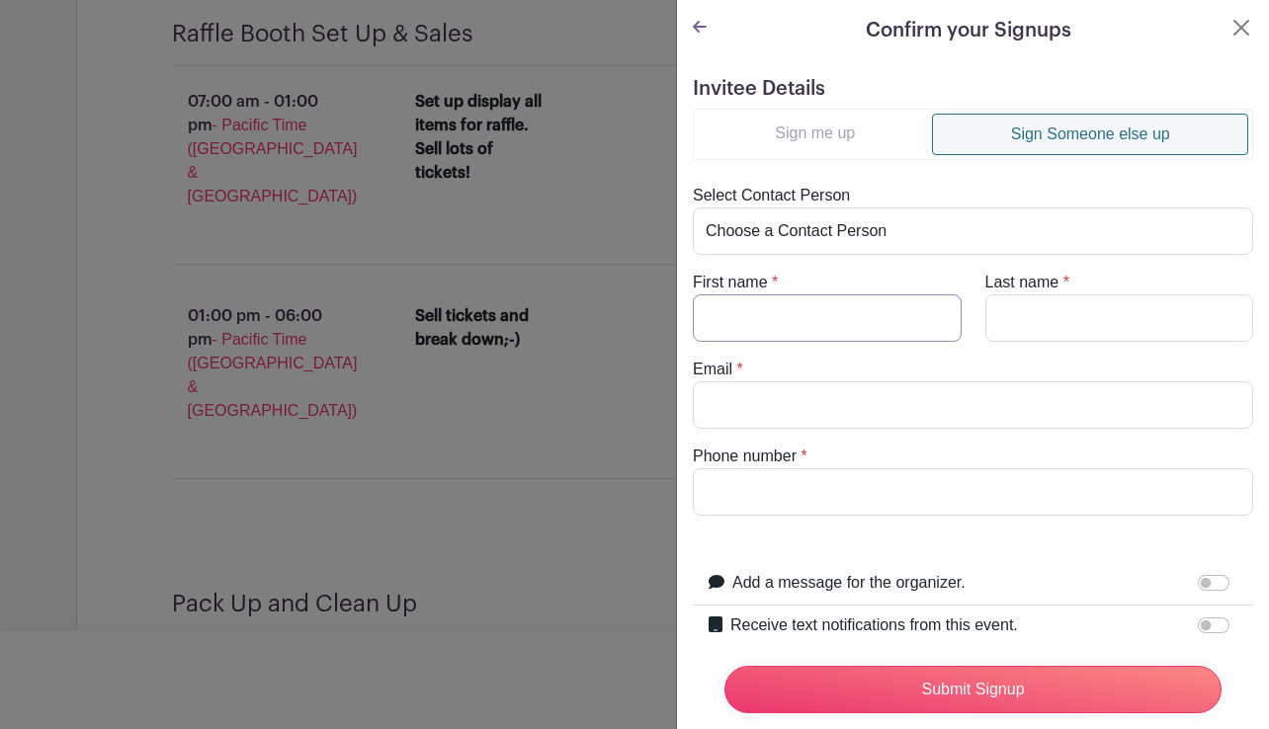
click at [771, 313] on input "First name" at bounding box center [827, 317] width 269 height 47
type input "Maria"
click at [1014, 316] on input "Last name" at bounding box center [1119, 317] width 269 height 47
type input "Campbell"
click at [876, 404] on input "Email" at bounding box center [973, 404] width 560 height 47
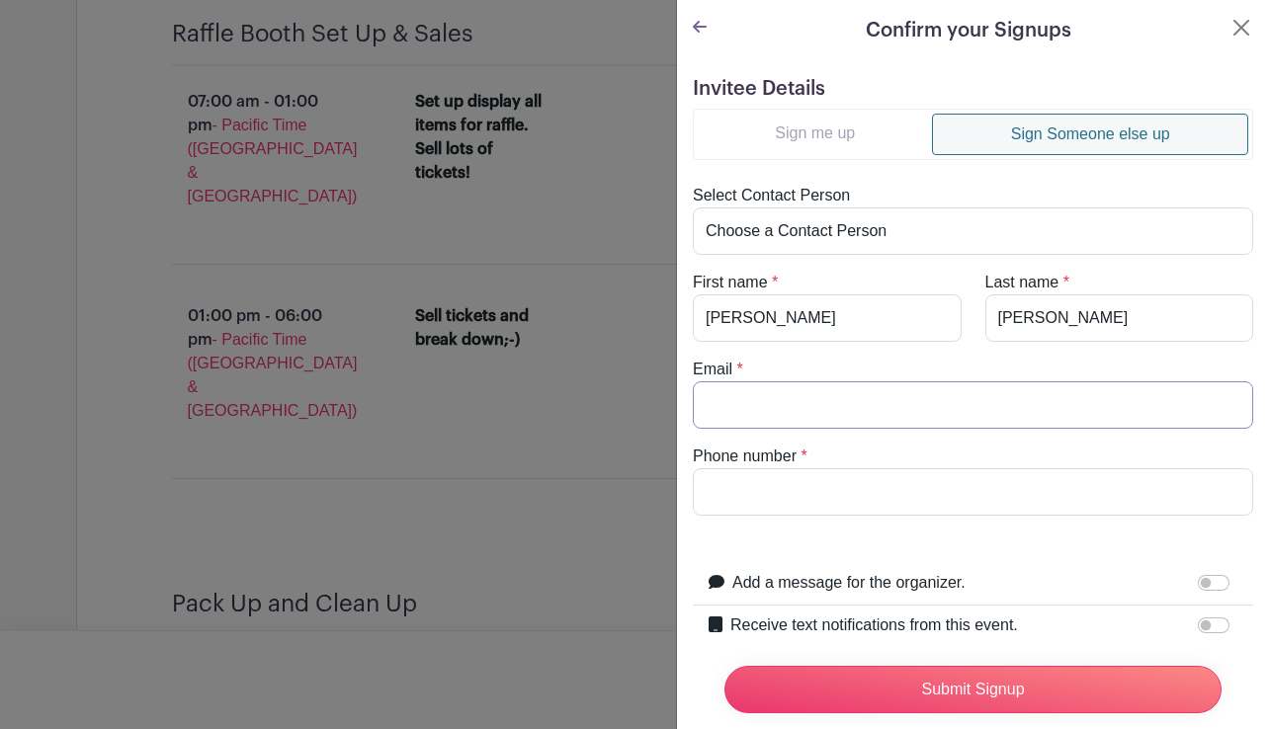
paste input "Mariashaunacampbell@gmail.com"
type input "Mariashaunacampbell@gmail.com"
click at [783, 494] on input "Phone number" at bounding box center [973, 491] width 560 height 47
type input "928-890-4292"
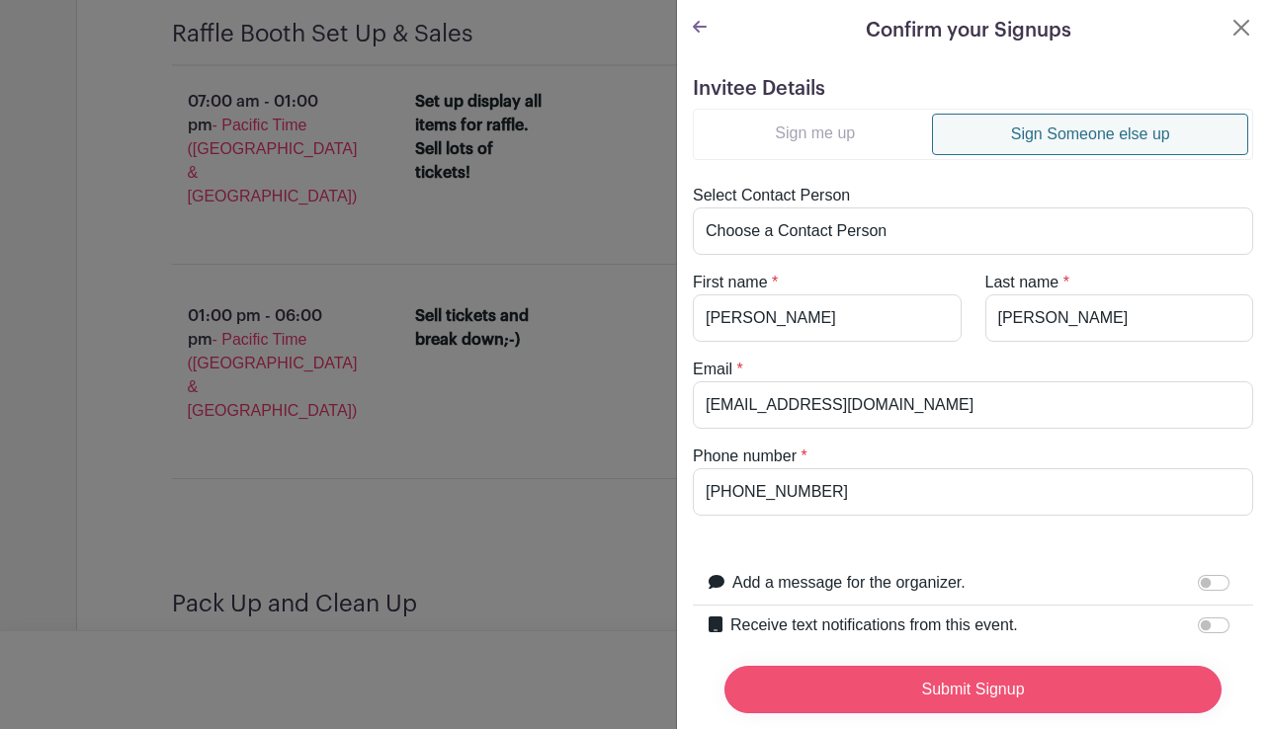
click at [959, 679] on input "Submit Signup" at bounding box center [972, 689] width 497 height 47
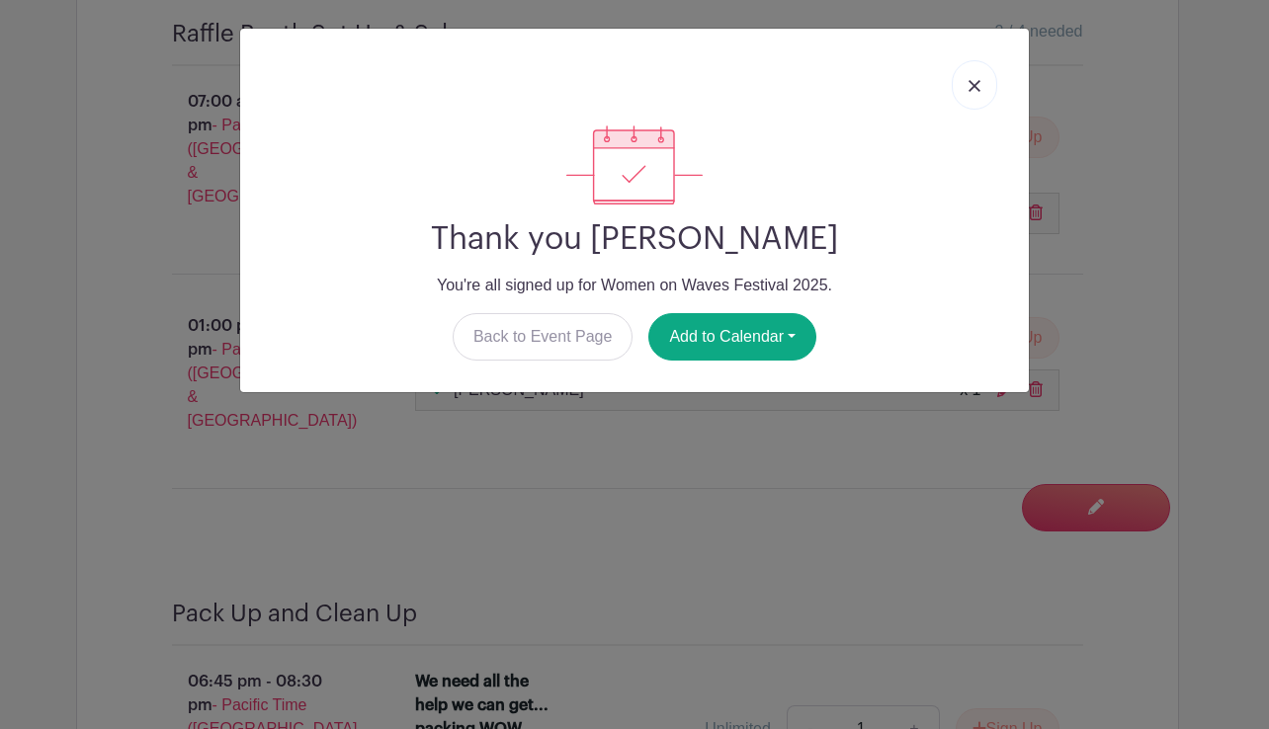
click at [972, 83] on img at bounding box center [974, 86] width 12 height 12
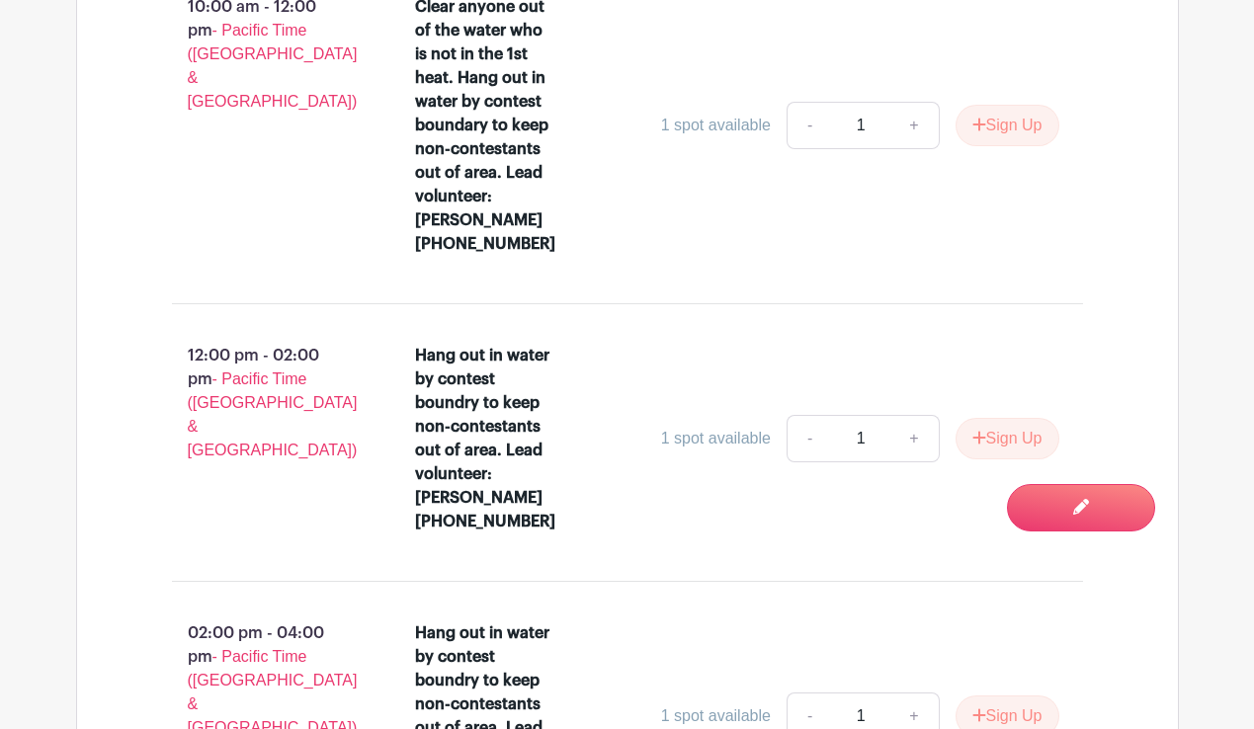
scroll to position [5065, 0]
